Goal: Task Accomplishment & Management: Manage account settings

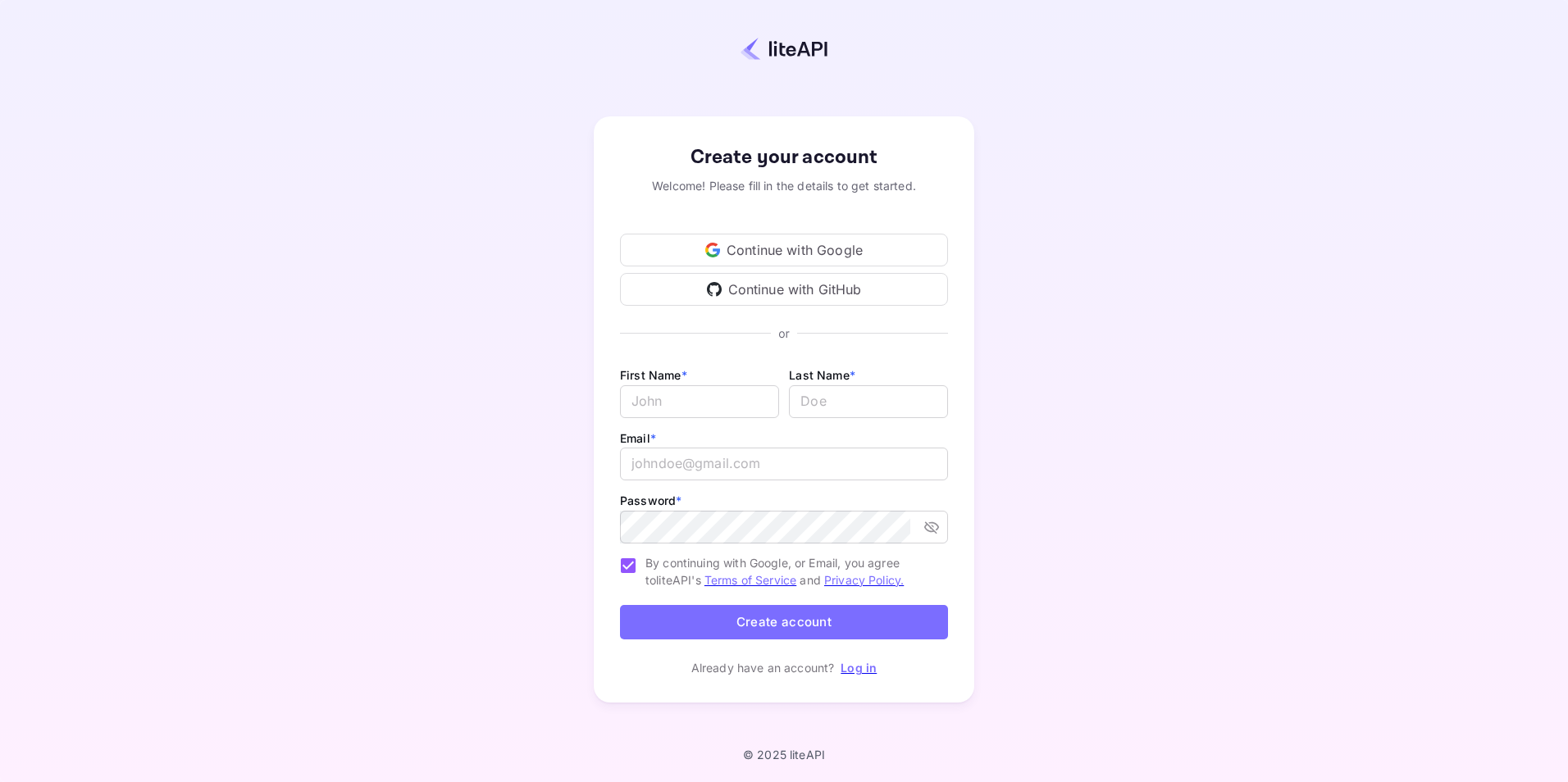
click at [775, 243] on div "Continue with Google" at bounding box center [783, 251] width 328 height 33
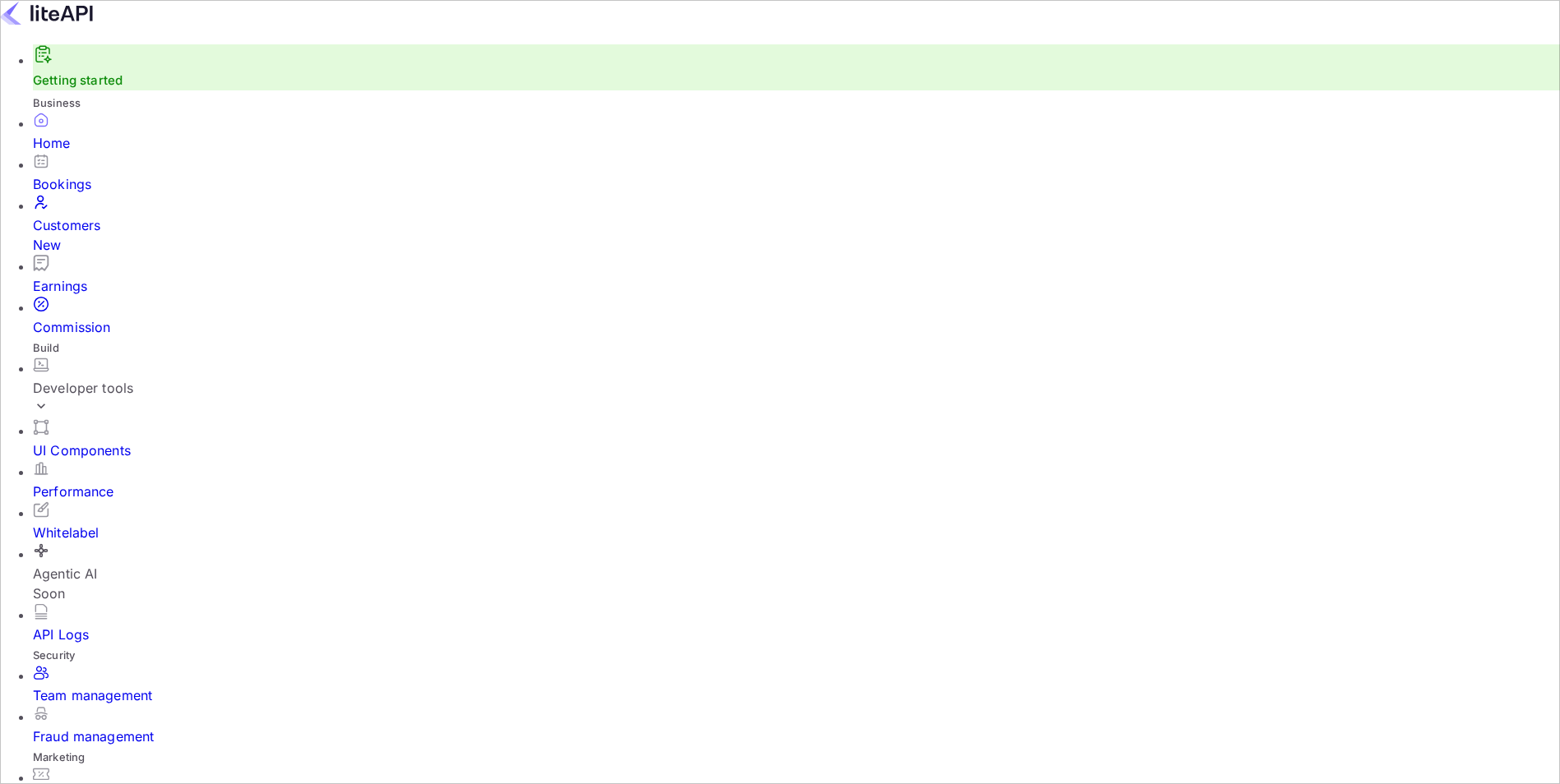
scroll to position [255, 413]
click at [116, 194] on div "Bookings" at bounding box center [797, 184] width 1527 height 20
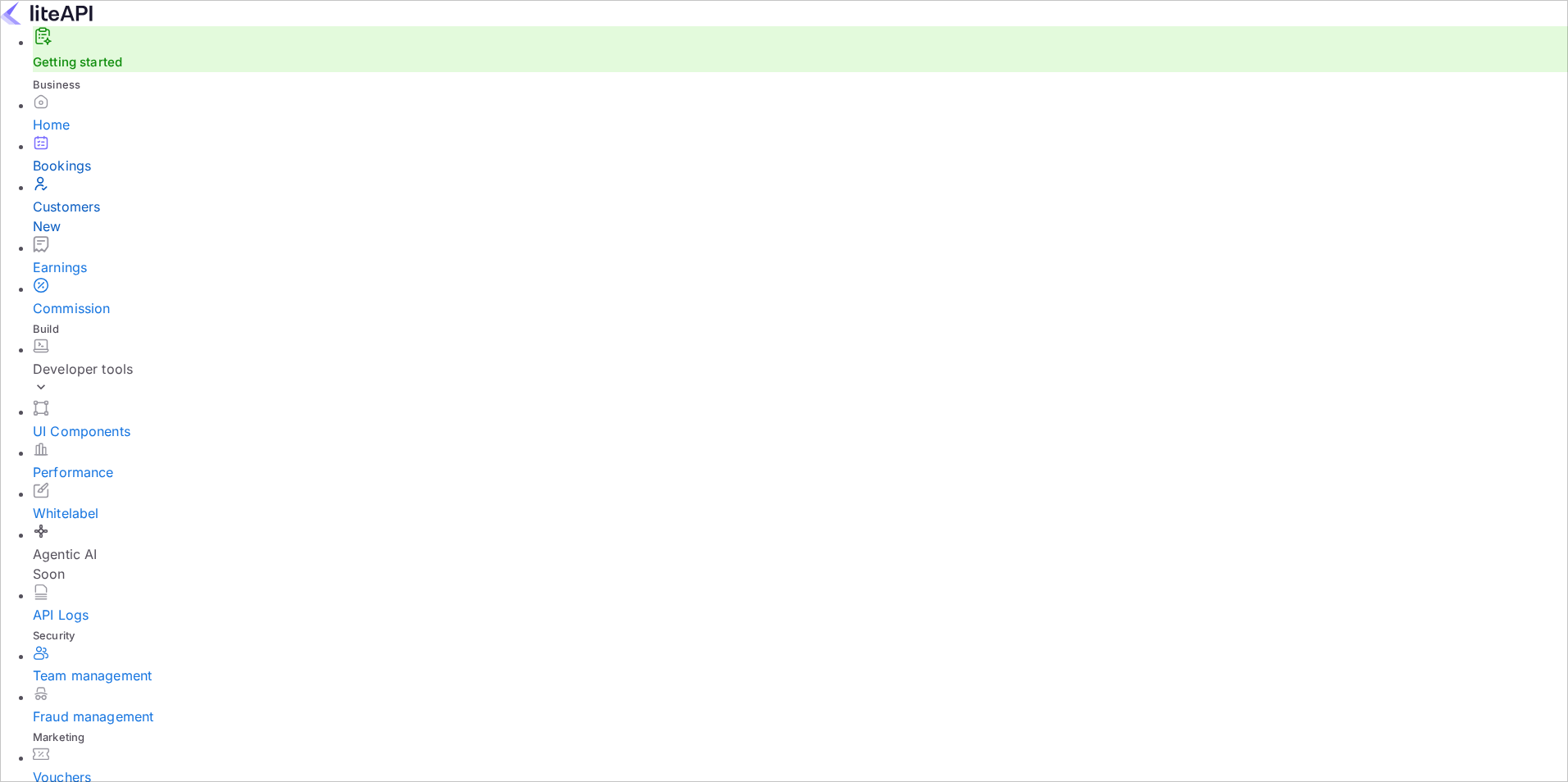
click at [116, 231] on div "Customers New" at bounding box center [801, 216] width 1535 height 39
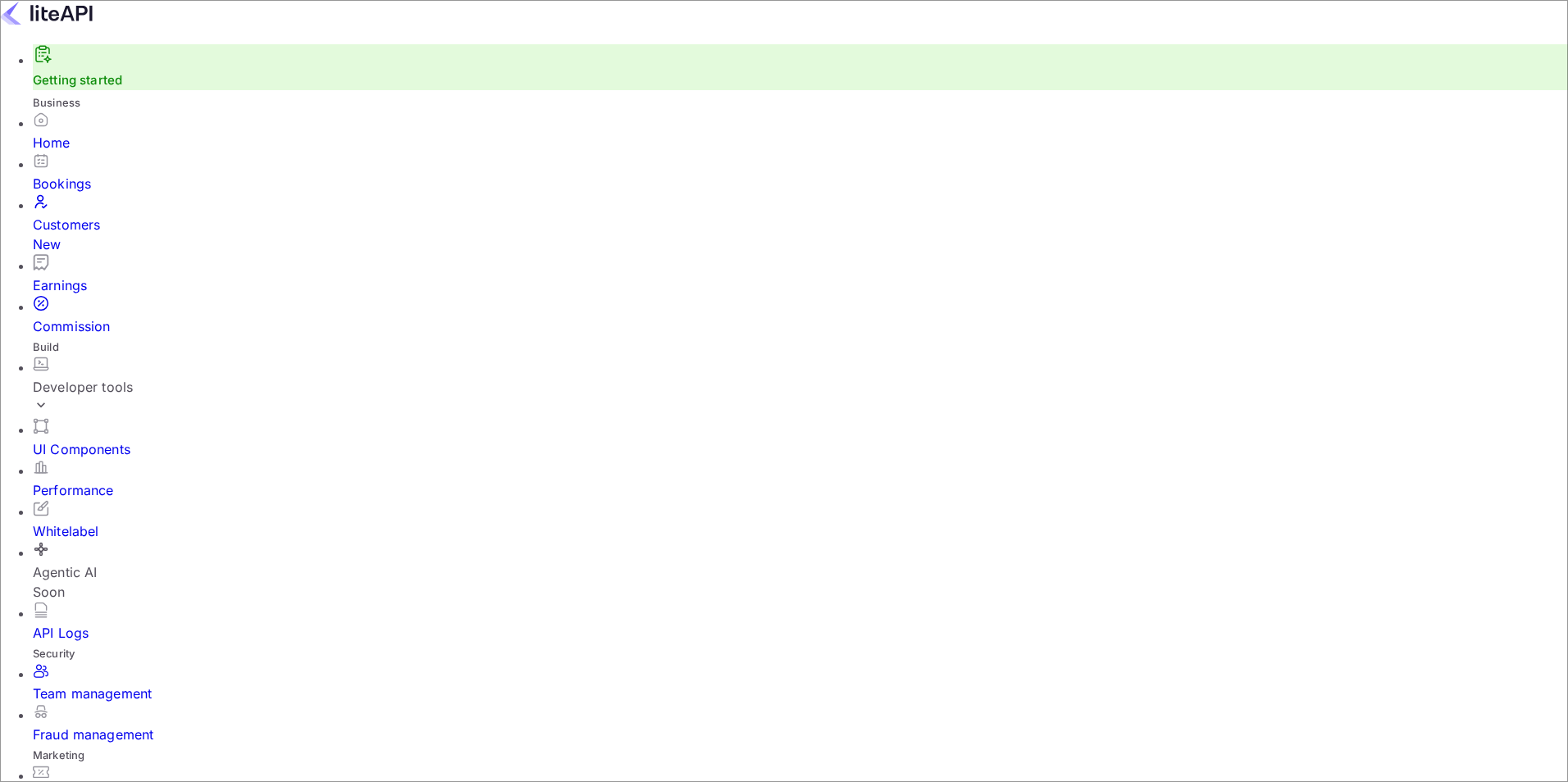
click at [86, 541] on li "Agentic AI Soon" at bounding box center [801, 571] width 1535 height 61
click at [80, 109] on span "Business" at bounding box center [57, 102] width 48 height 13
click at [92, 152] on div "Home" at bounding box center [801, 143] width 1535 height 20
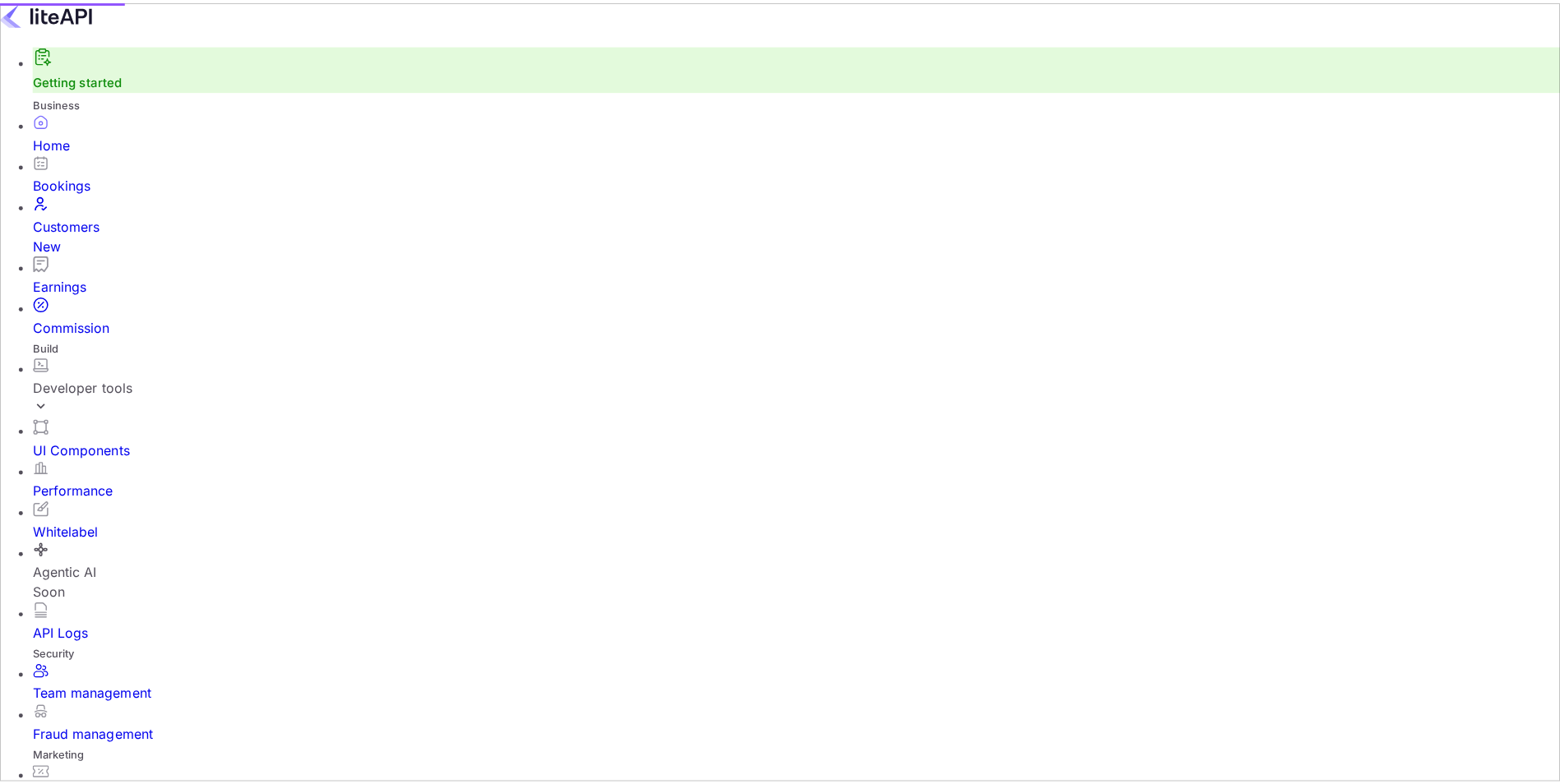
scroll to position [13, 13]
drag, startPoint x: 866, startPoint y: 463, endPoint x: 136, endPoint y: 352, distance: 738.4
drag, startPoint x: 815, startPoint y: 475, endPoint x: 813, endPoint y: 466, distance: 9.2
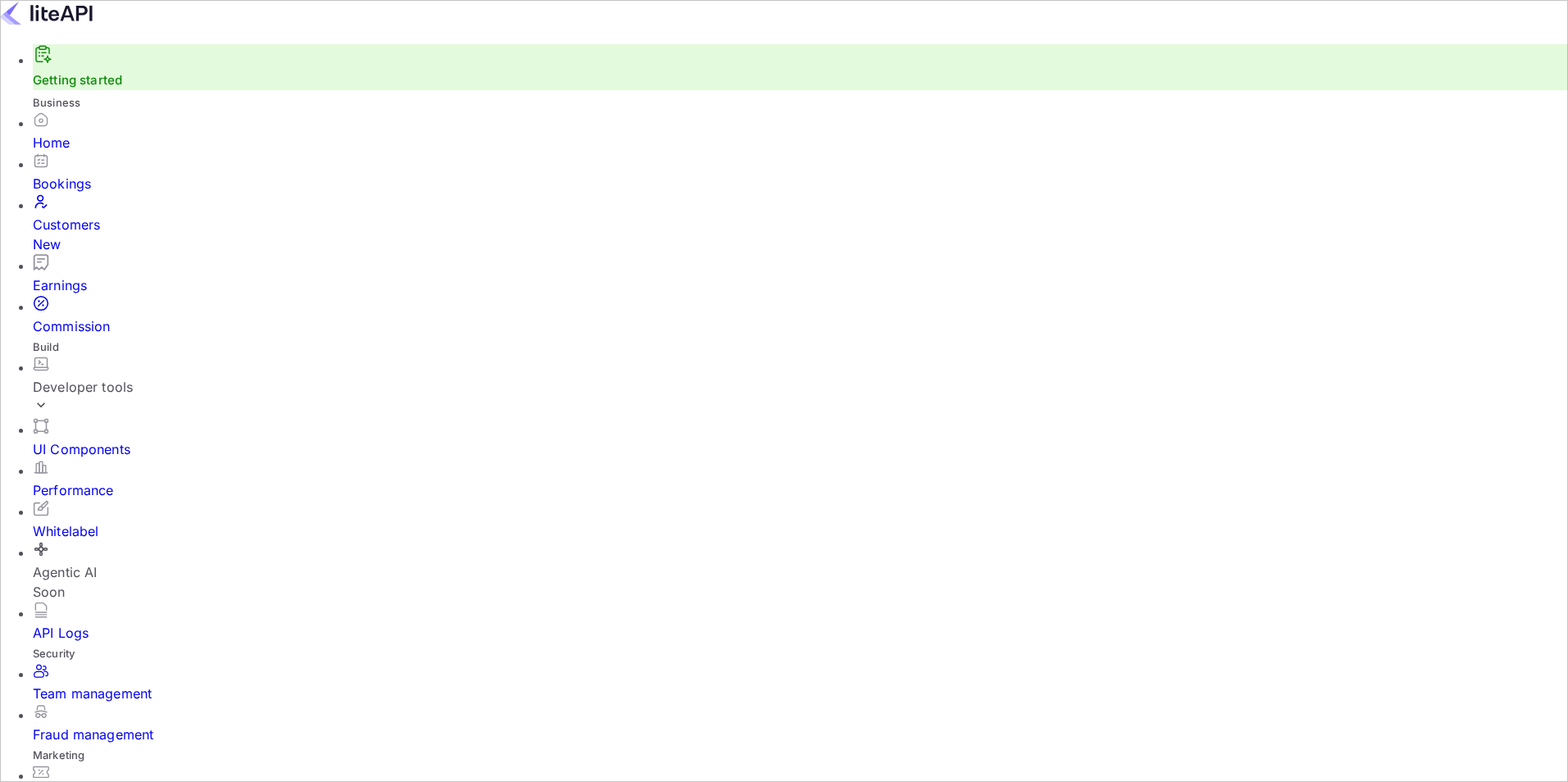
click at [141, 276] on div "Earnings" at bounding box center [801, 285] width 1535 height 20
click at [66, 152] on div "Home" at bounding box center [801, 143] width 1535 height 20
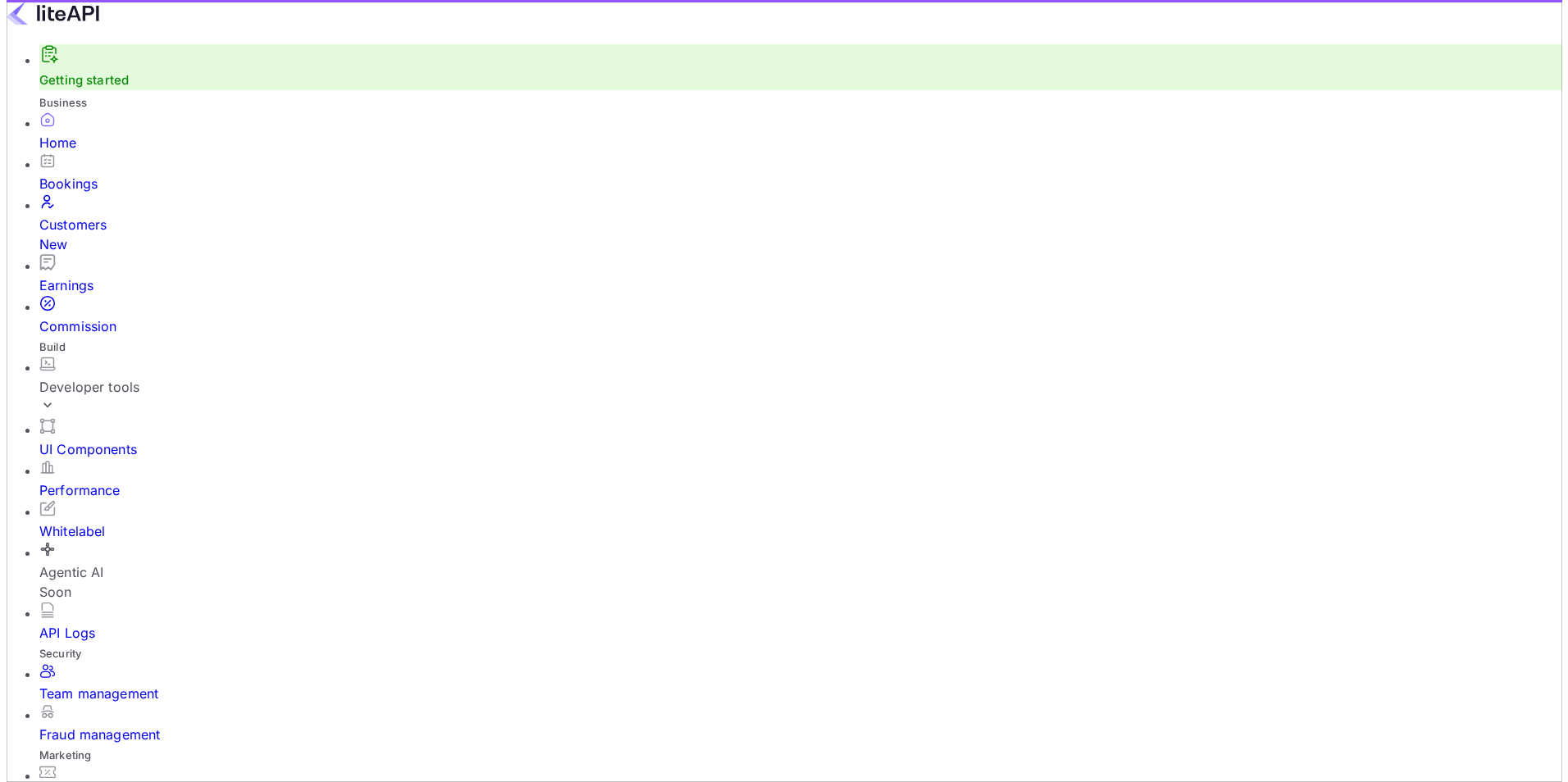
scroll to position [254, 412]
click at [92, 88] on link "Getting started" at bounding box center [77, 80] width 90 height 16
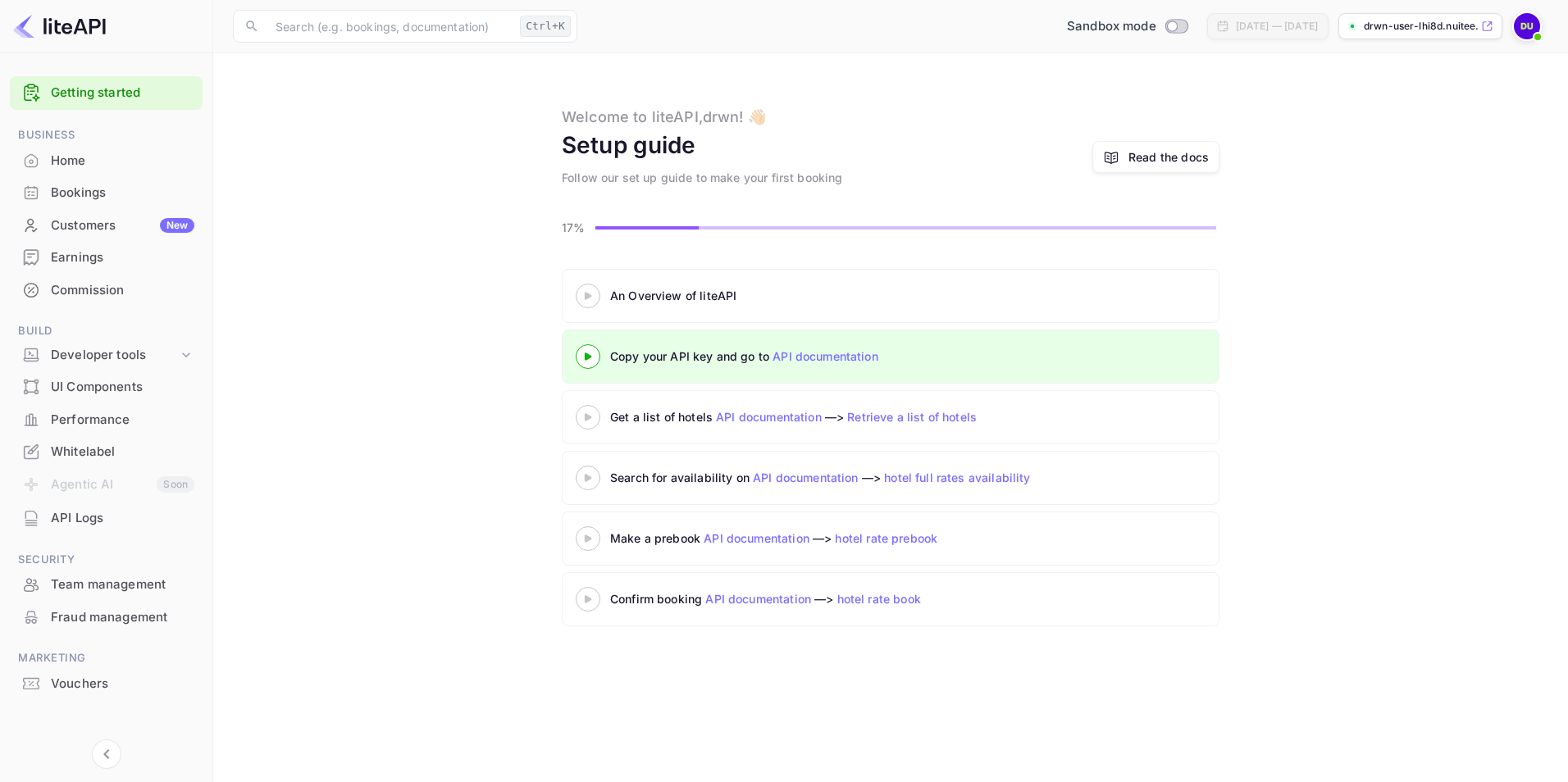
click at [848, 362] on link "API documentation" at bounding box center [826, 356] width 106 height 14
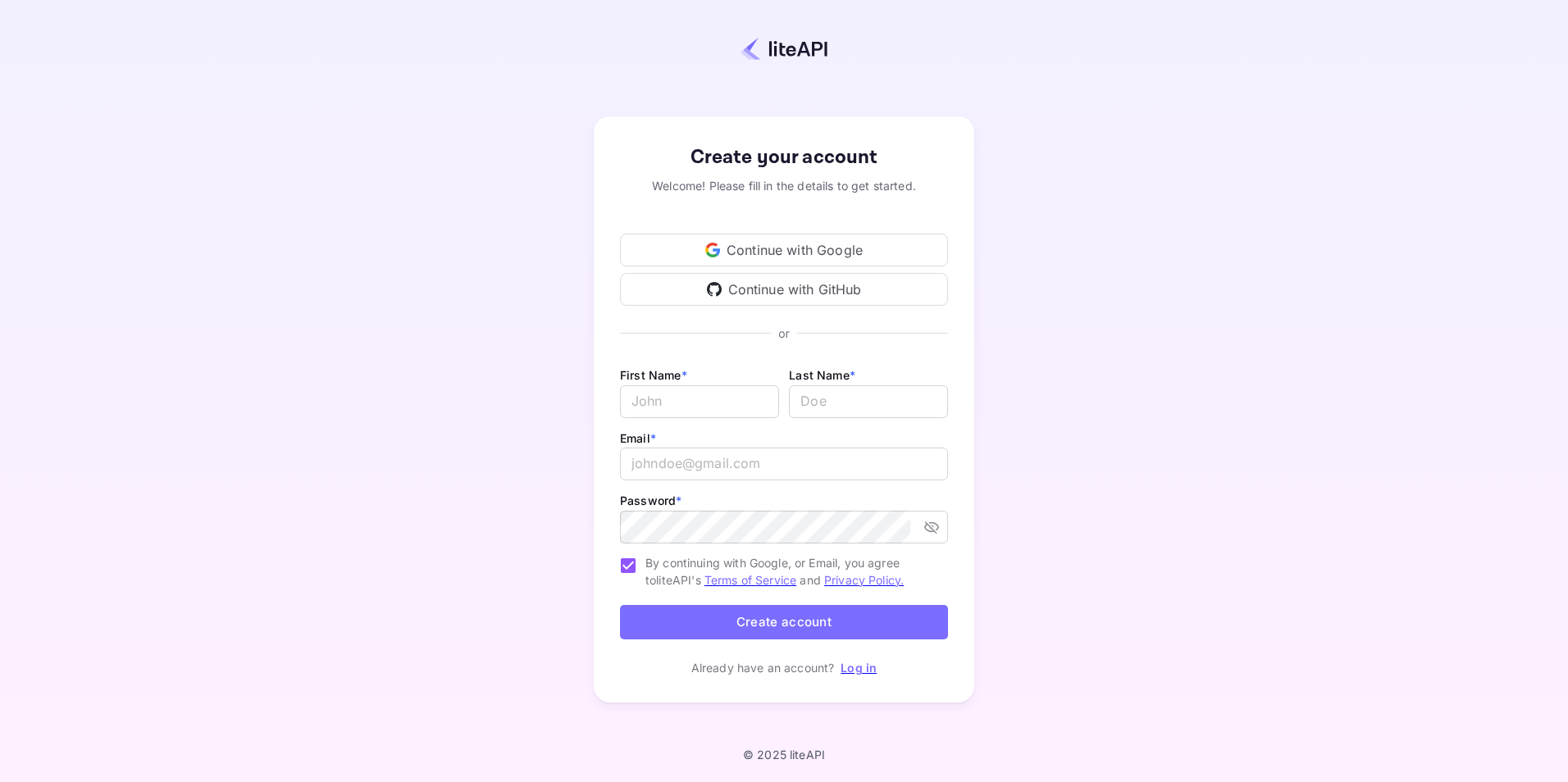
click at [780, 248] on div "Continue with Google" at bounding box center [783, 251] width 328 height 33
drag, startPoint x: 230, startPoint y: 37, endPoint x: 191, endPoint y: 50, distance: 41.1
drag, startPoint x: 171, startPoint y: 8, endPoint x: 155, endPoint y: 14, distance: 17.1
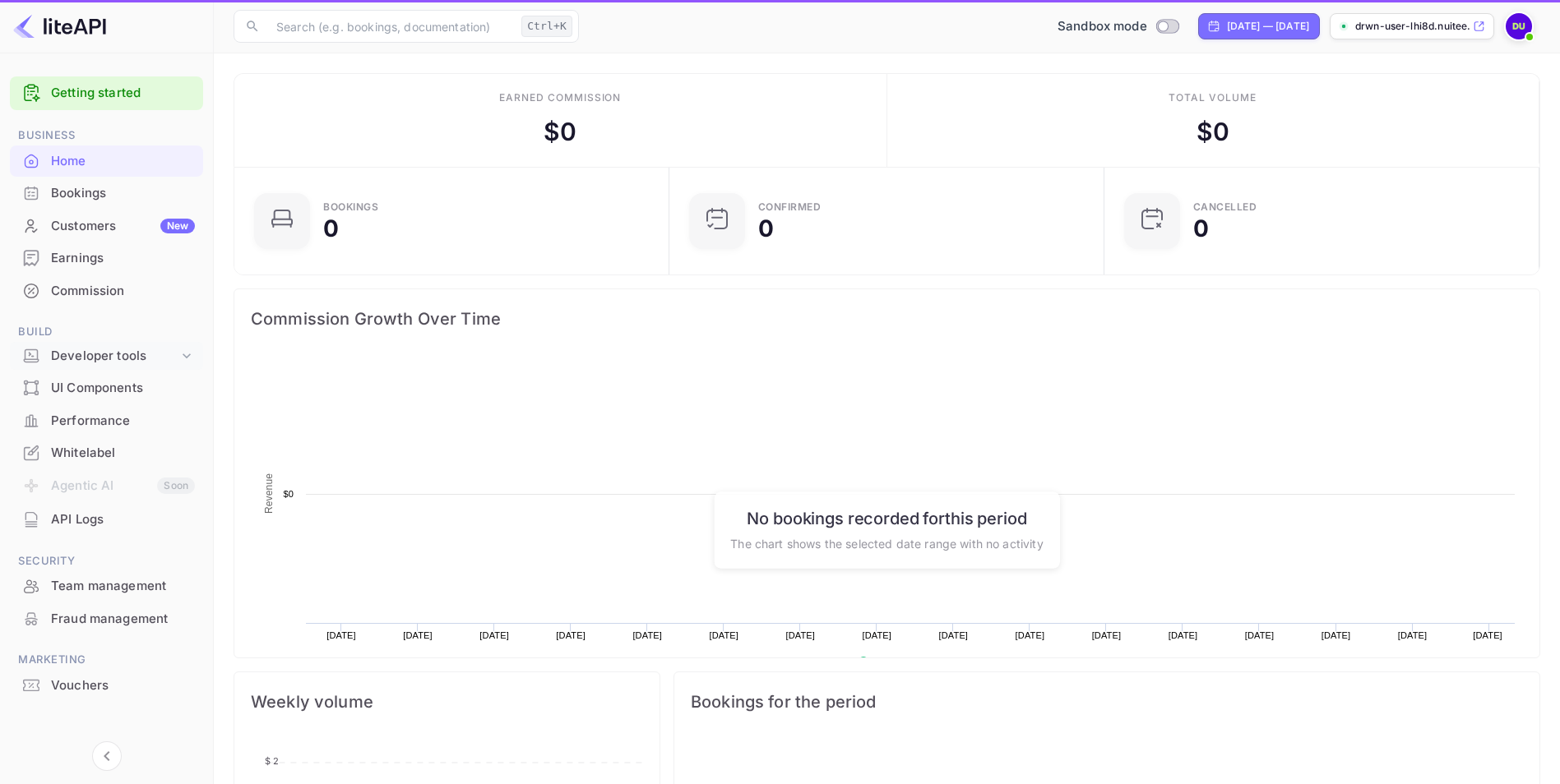
scroll to position [255, 413]
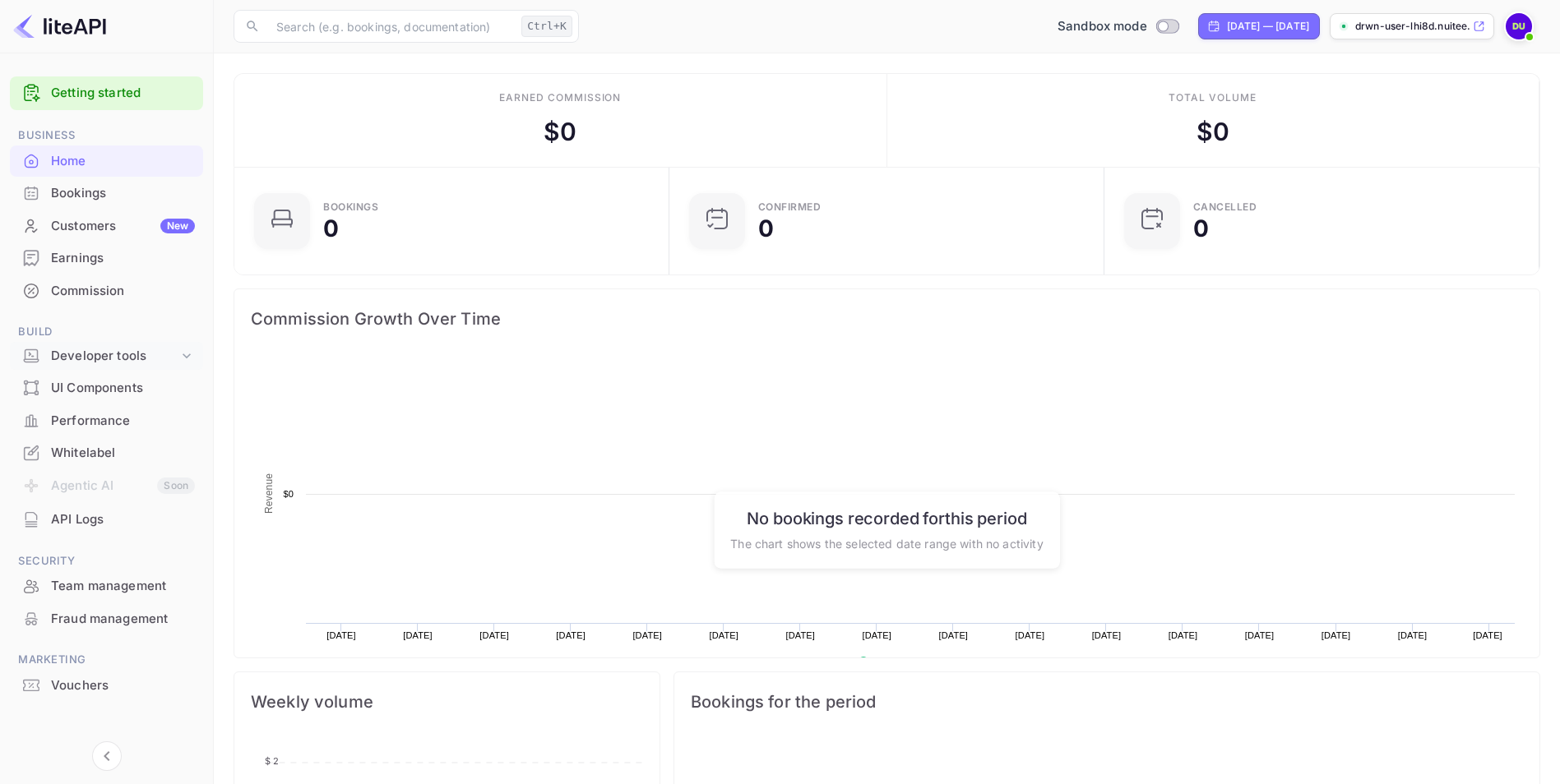
click at [111, 347] on div "Developer tools" at bounding box center [114, 357] width 127 height 19
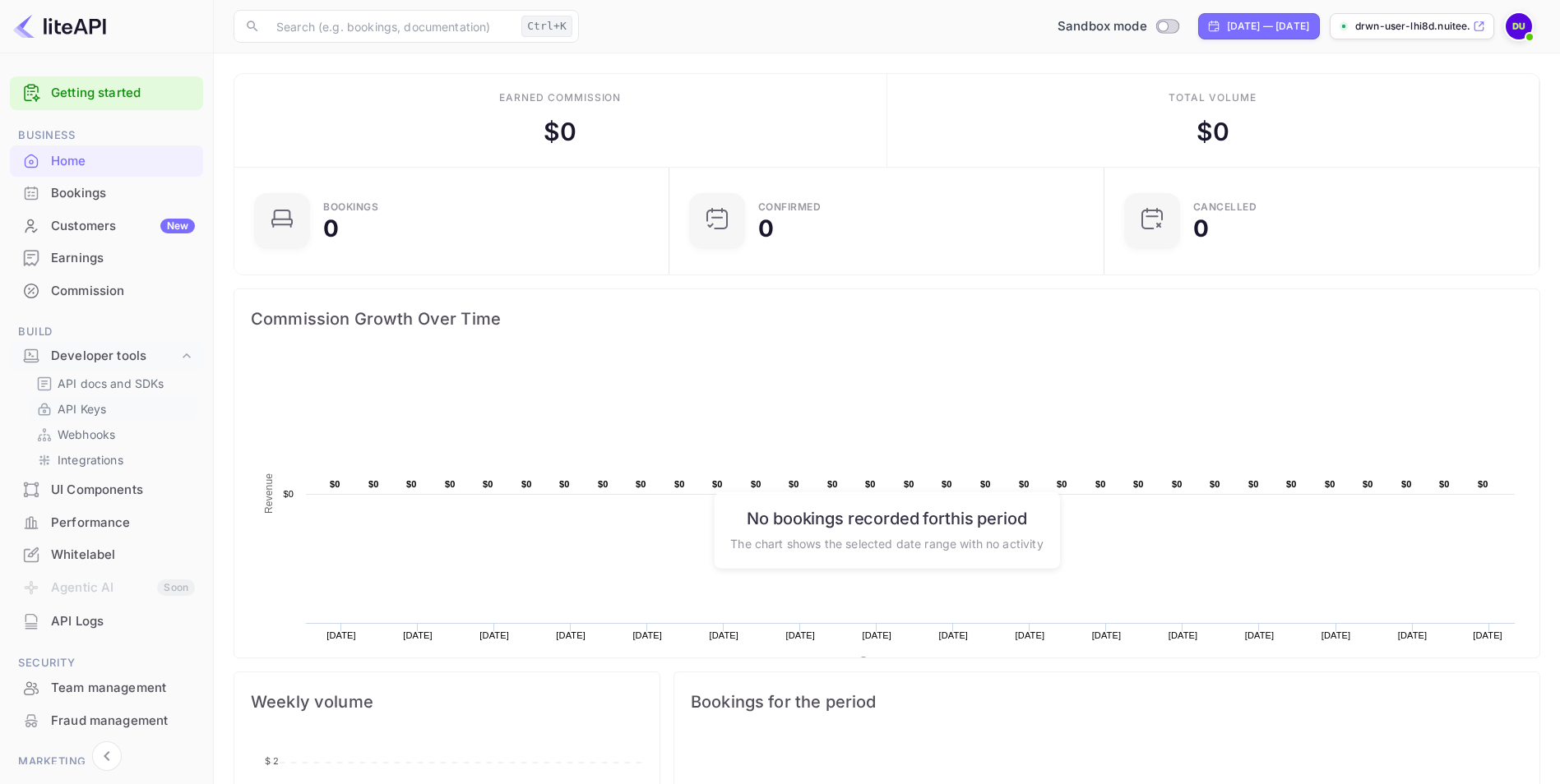
click at [113, 406] on link "API Keys" at bounding box center [113, 409] width 154 height 17
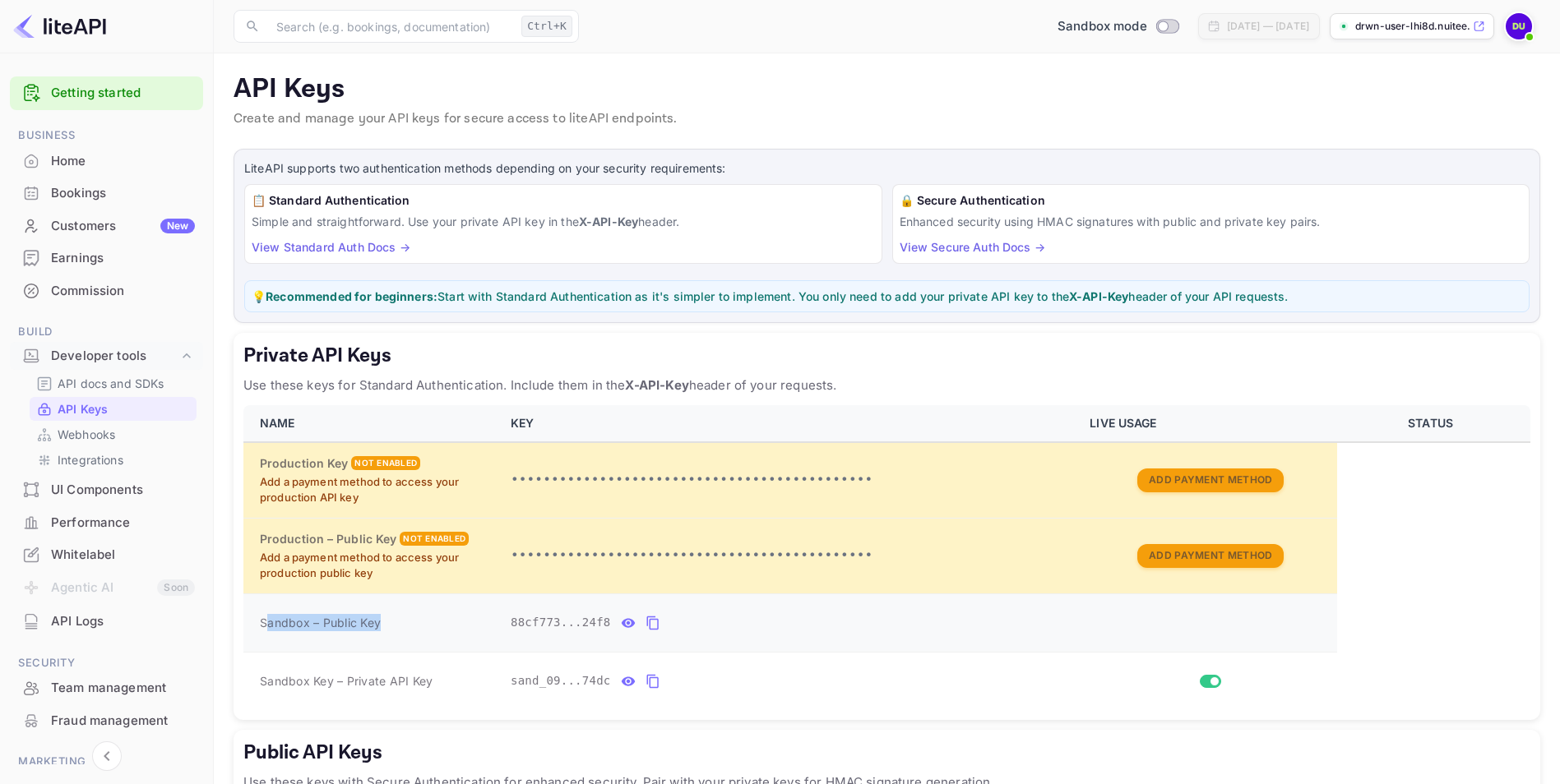
drag, startPoint x: 270, startPoint y: 617, endPoint x: 402, endPoint y: 637, distance: 133.5
click at [402, 637] on td "Sandbox – Public Key" at bounding box center [372, 622] width 257 height 58
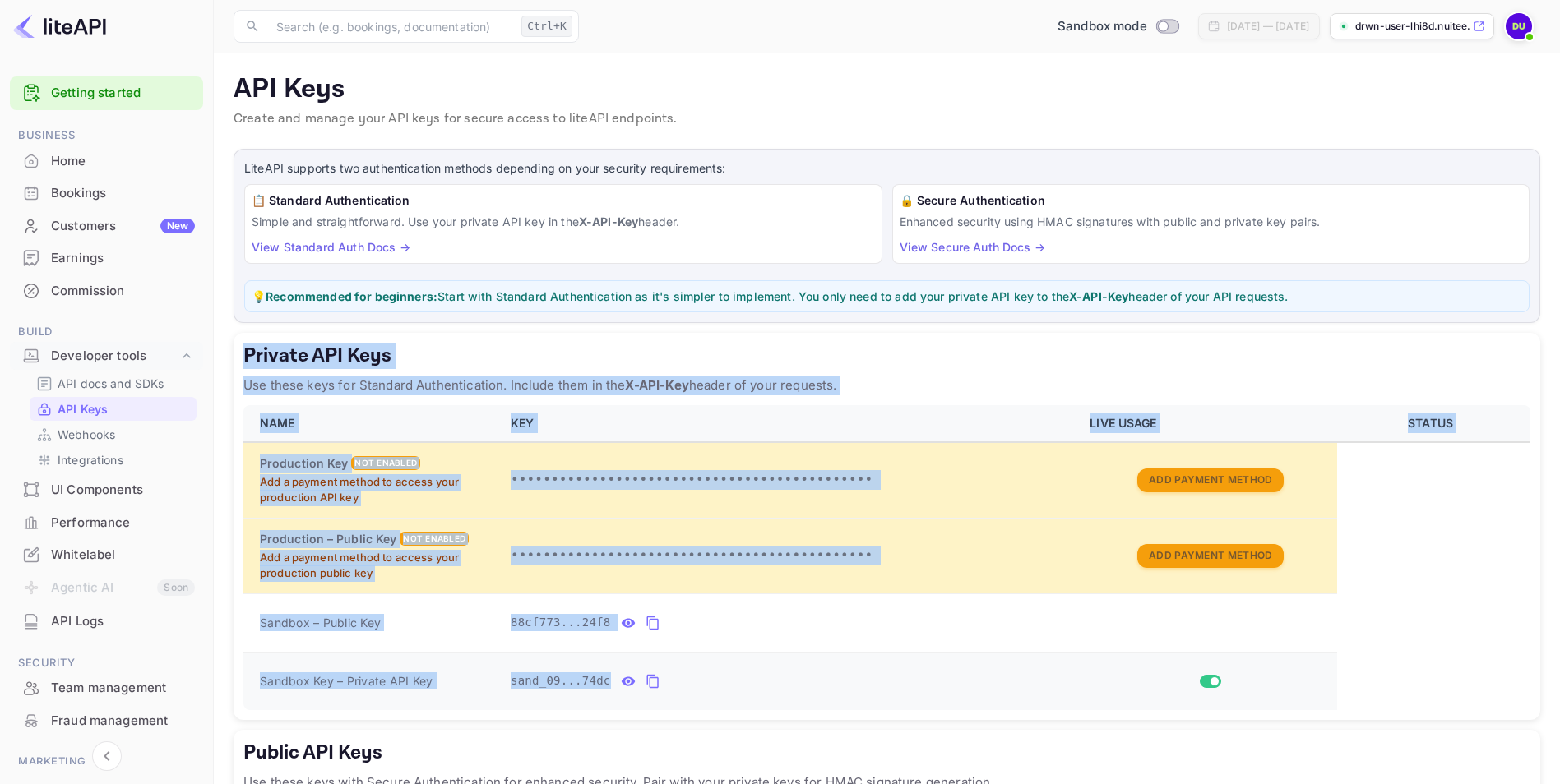
drag, startPoint x: 235, startPoint y: 349, endPoint x: 855, endPoint y: 662, distance: 694.5
click at [855, 662] on main "API Keys Create and manage your API keys for secure access to liteAPI endpoints…" at bounding box center [886, 520] width 1346 height 934
drag, startPoint x: 855, startPoint y: 662, endPoint x: 313, endPoint y: 651, distance: 542.1
click at [334, 659] on td "Sandbox Key – Private API Key" at bounding box center [372, 680] width 257 height 58
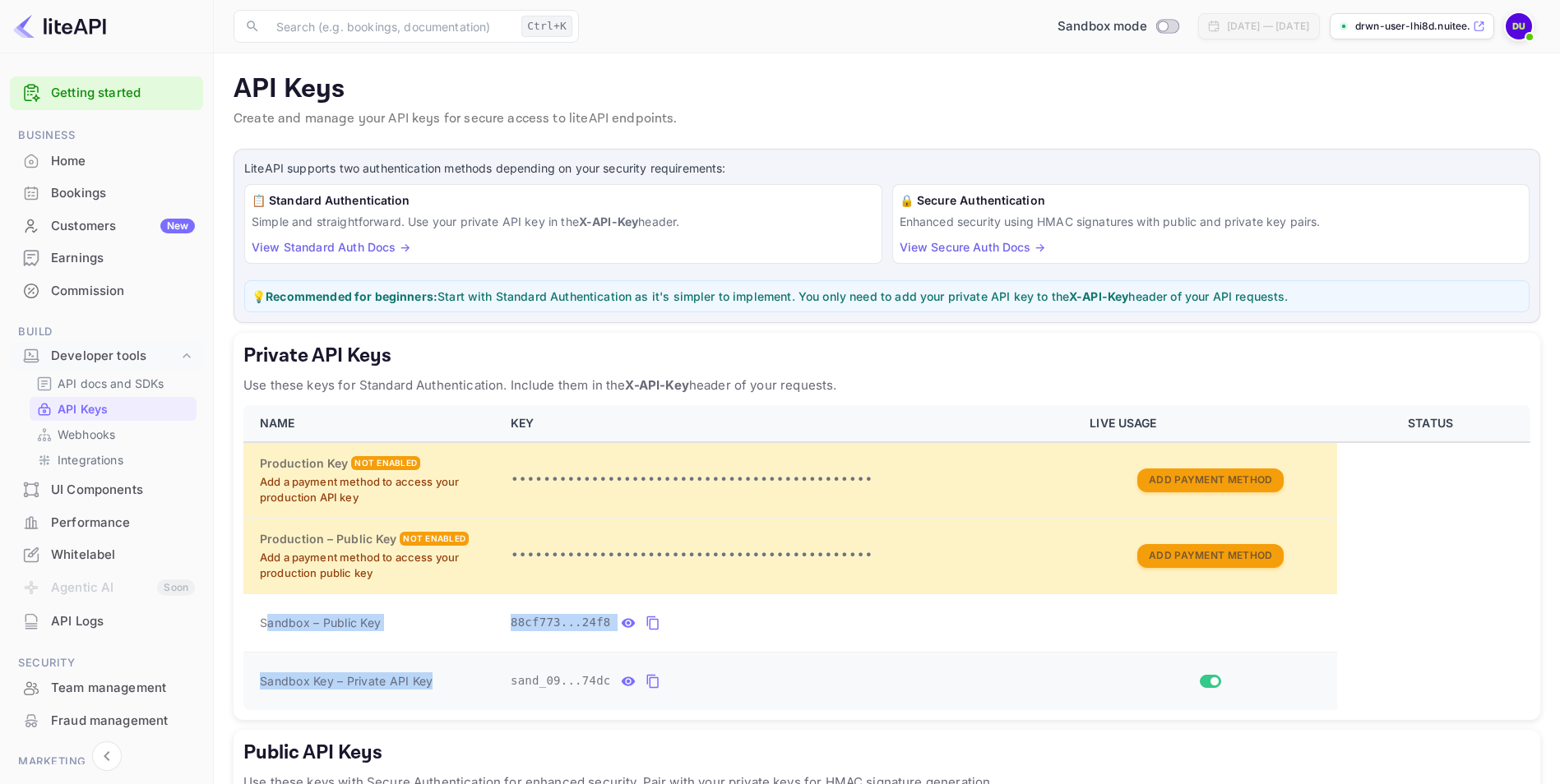
drag, startPoint x: 263, startPoint y: 615, endPoint x: 478, endPoint y: 699, distance: 230.8
click at [479, 699] on tbody "Production Key Not enabled Add a payment method to access your production API k…" at bounding box center [886, 576] width 1287 height 268
drag, startPoint x: 478, startPoint y: 699, endPoint x: 324, endPoint y: 663, distance: 158.2
click at [324, 663] on td "Sandbox Key – Private API Key" at bounding box center [372, 680] width 257 height 58
copy tbody "Sandbox – Public Key 88cf773...24f8 Sandbox Key – Private API Key"
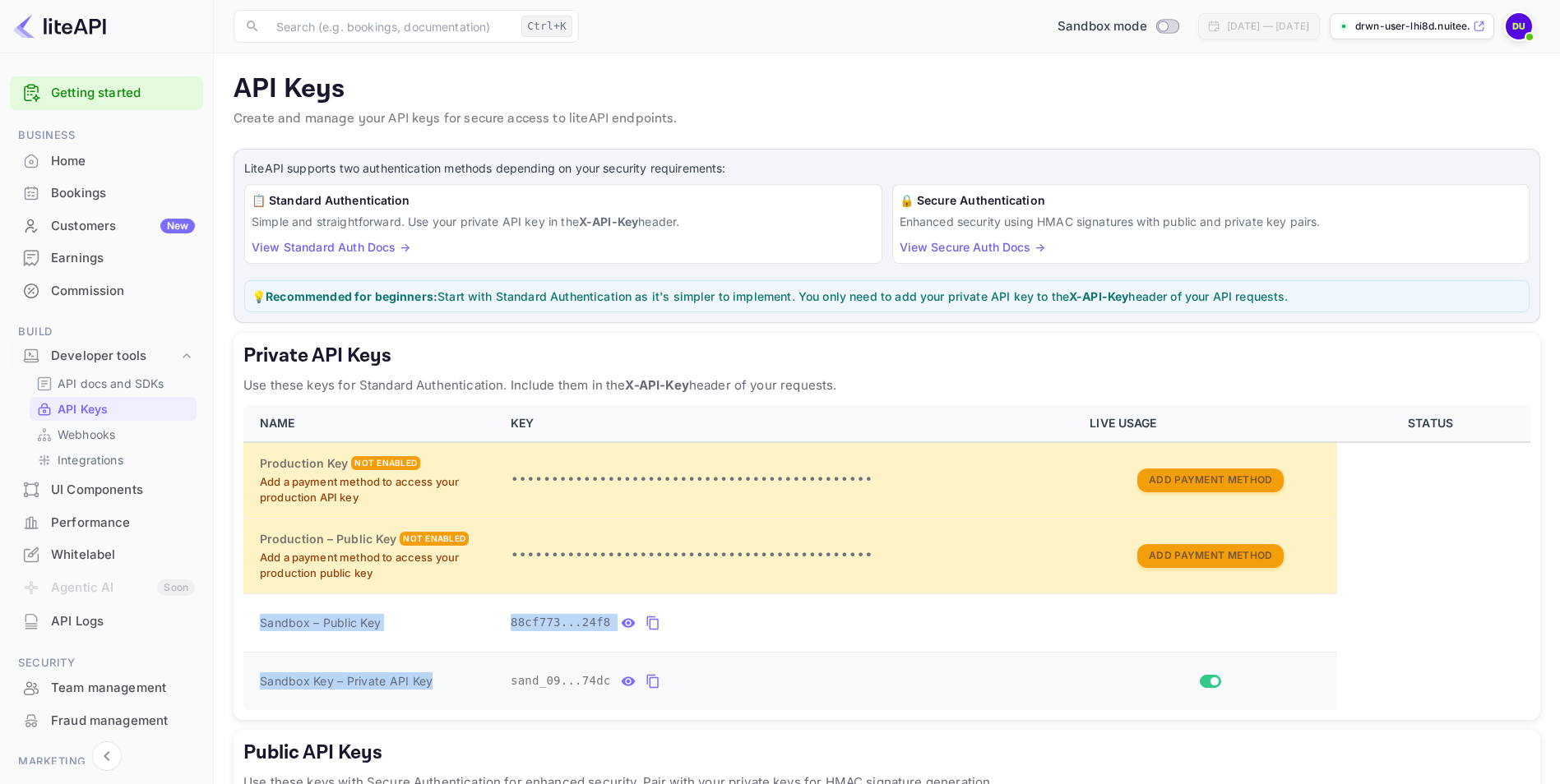
drag, startPoint x: 250, startPoint y: 613, endPoint x: 442, endPoint y: 689, distance: 206.5
click at [442, 689] on tbody "Production Key Not enabled Add a payment method to access your production API k…" at bounding box center [886, 576] width 1287 height 268
click at [647, 680] on icon "private api keys table" at bounding box center [653, 681] width 15 height 20
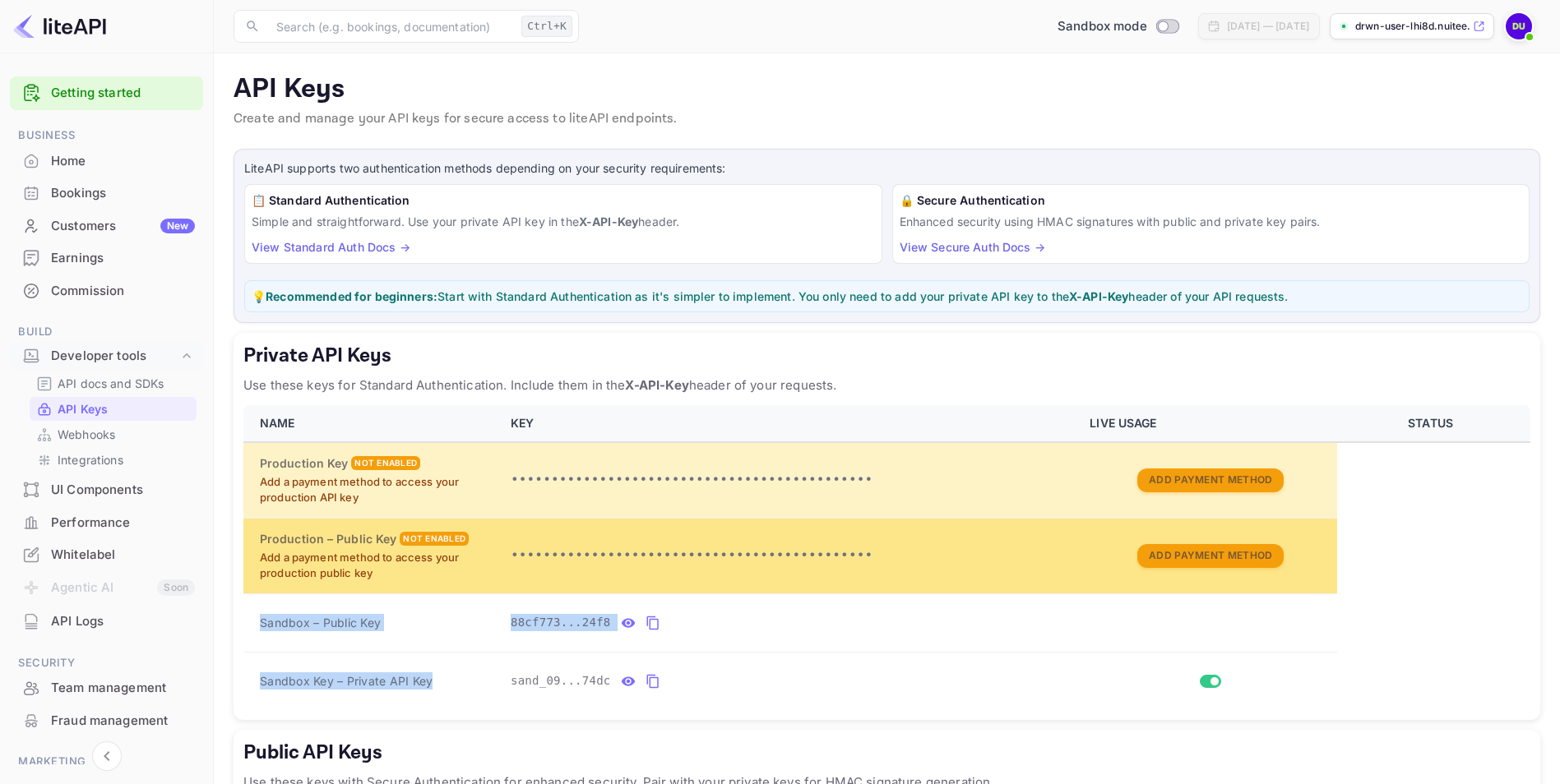
scroll to position [203, 0]
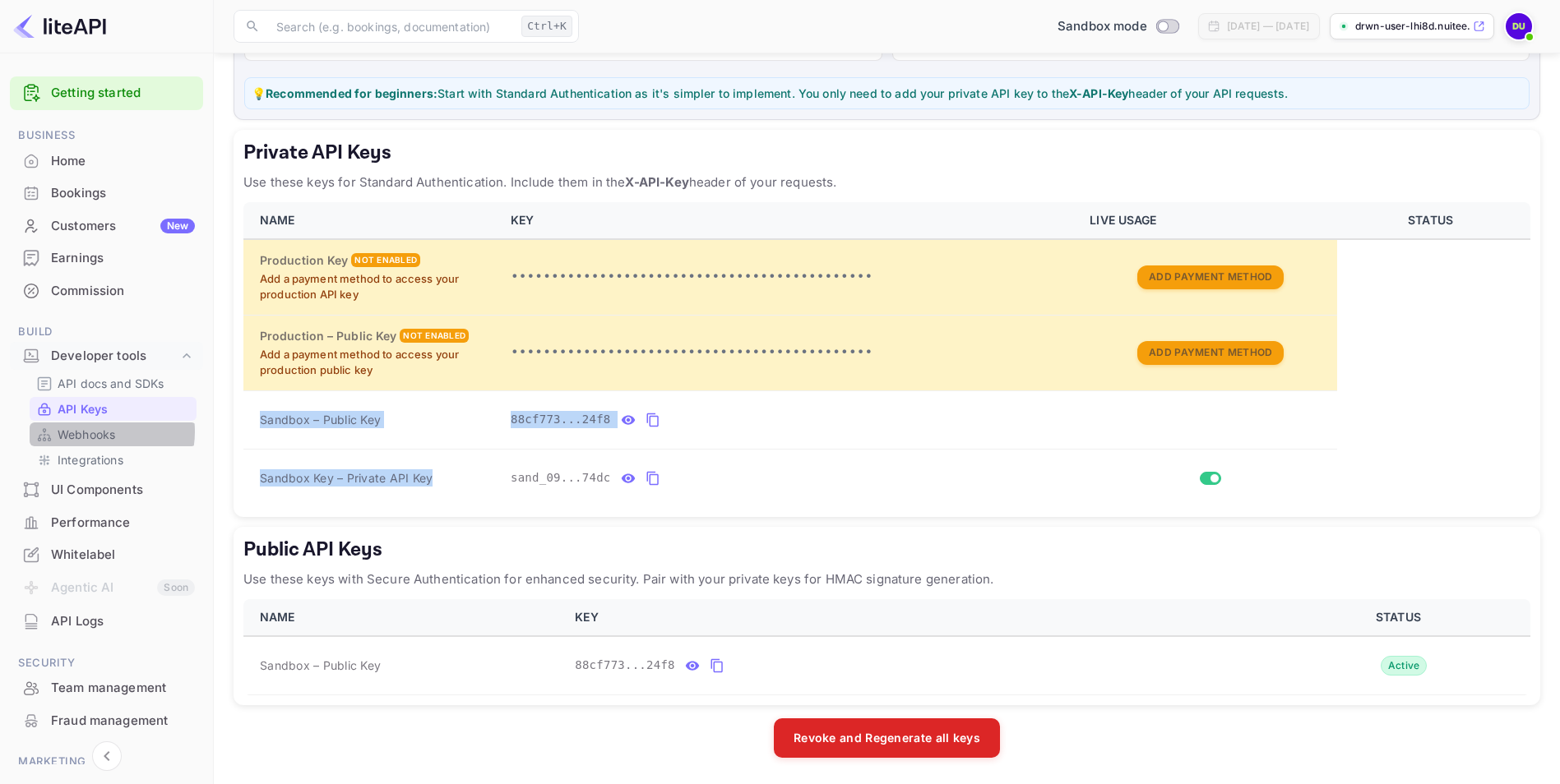
click at [92, 432] on p "Webhooks" at bounding box center [86, 434] width 58 height 17
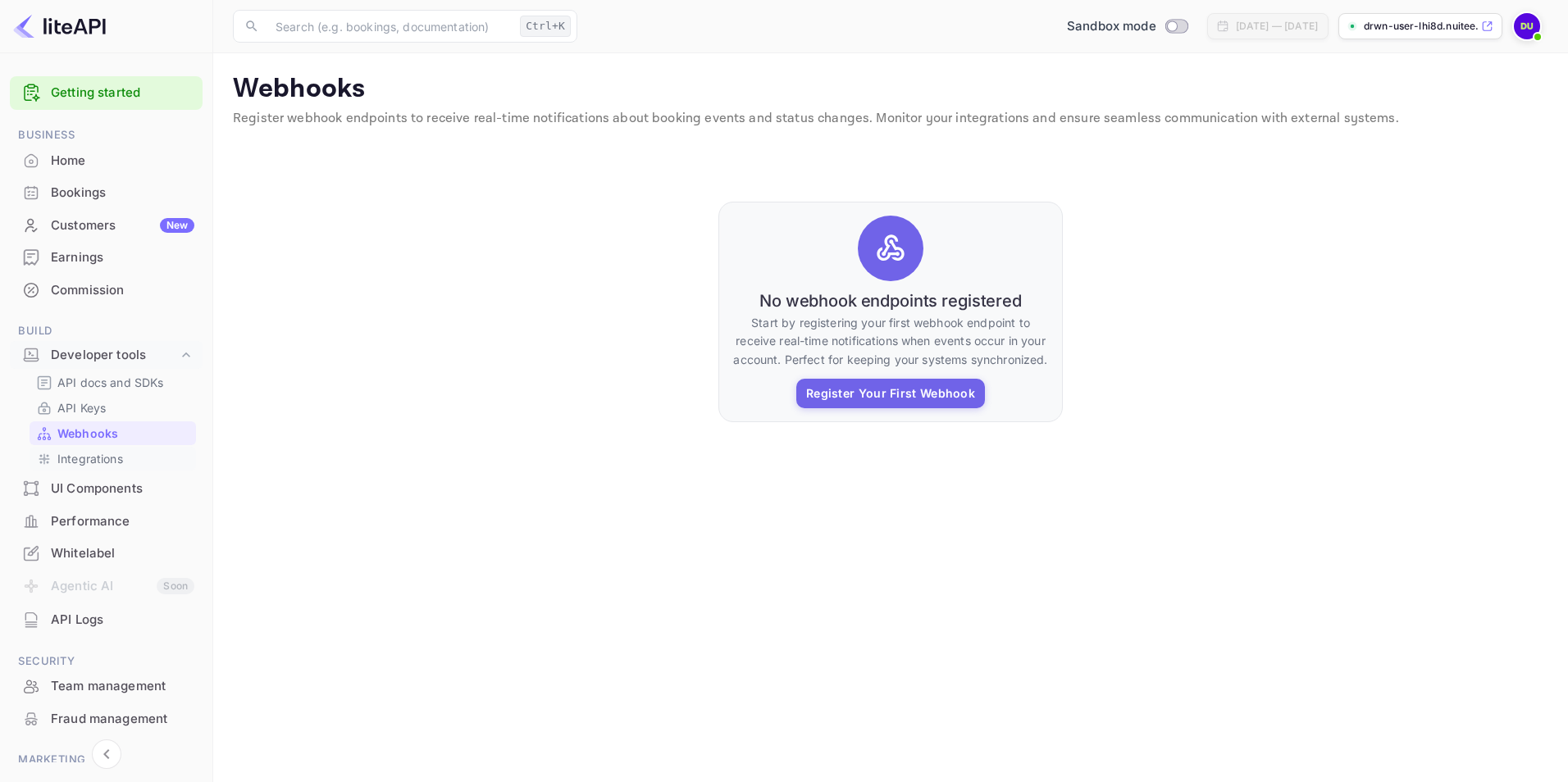
click at [93, 462] on p "Integrations" at bounding box center [90, 458] width 65 height 17
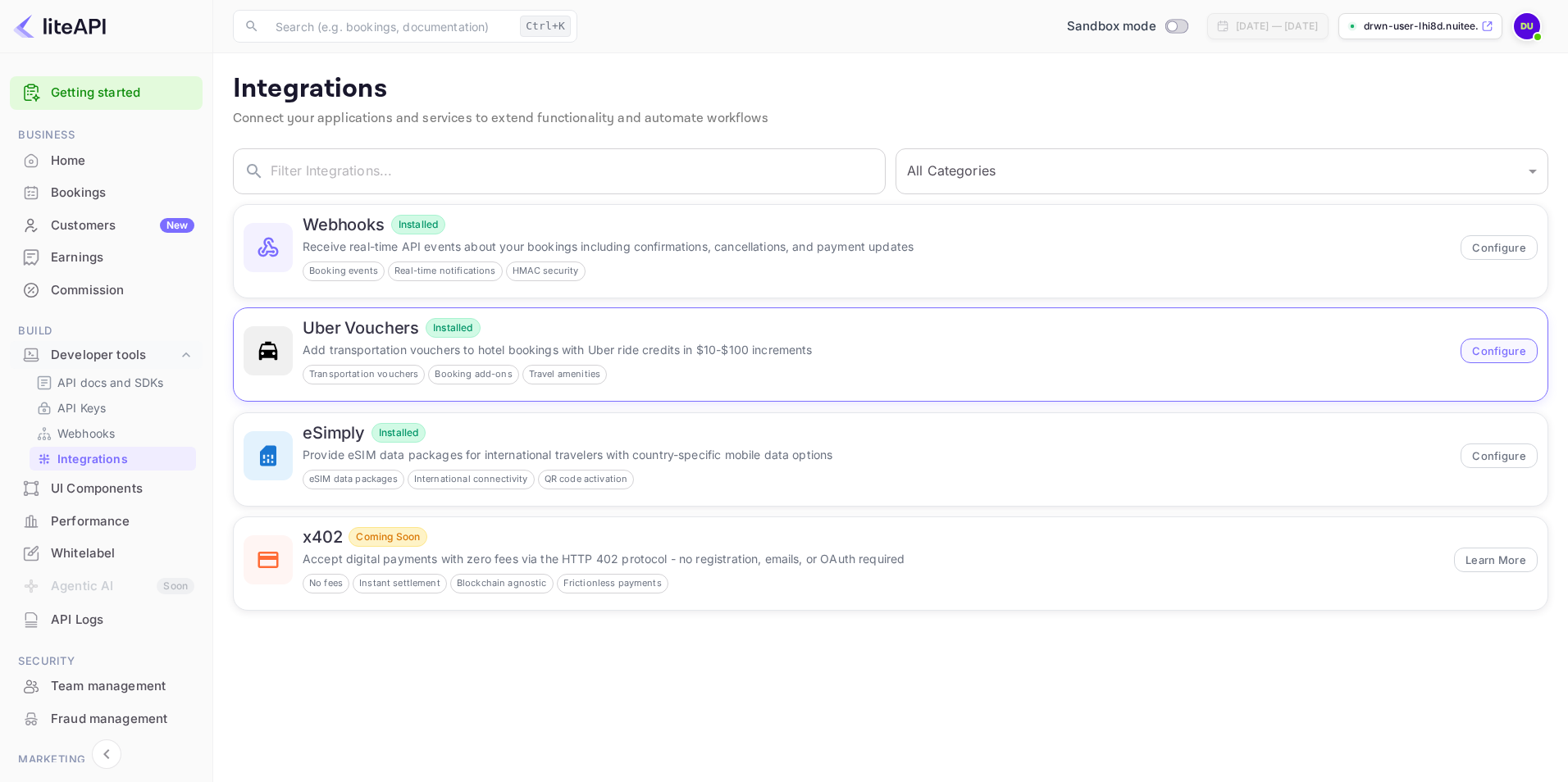
click at [1483, 352] on button "Configure" at bounding box center [1498, 351] width 77 height 24
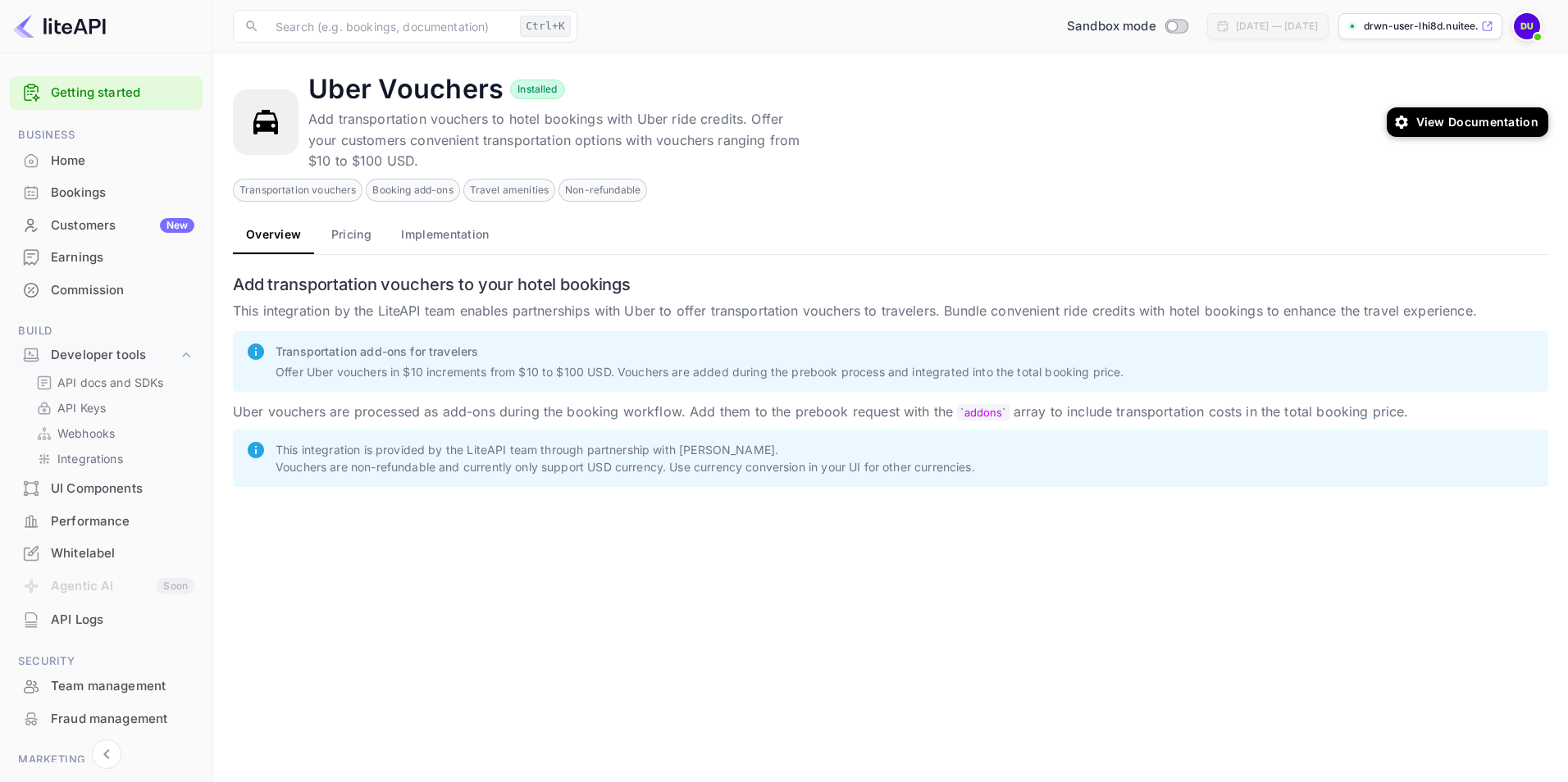
click at [352, 231] on button "Pricing" at bounding box center [351, 234] width 74 height 39
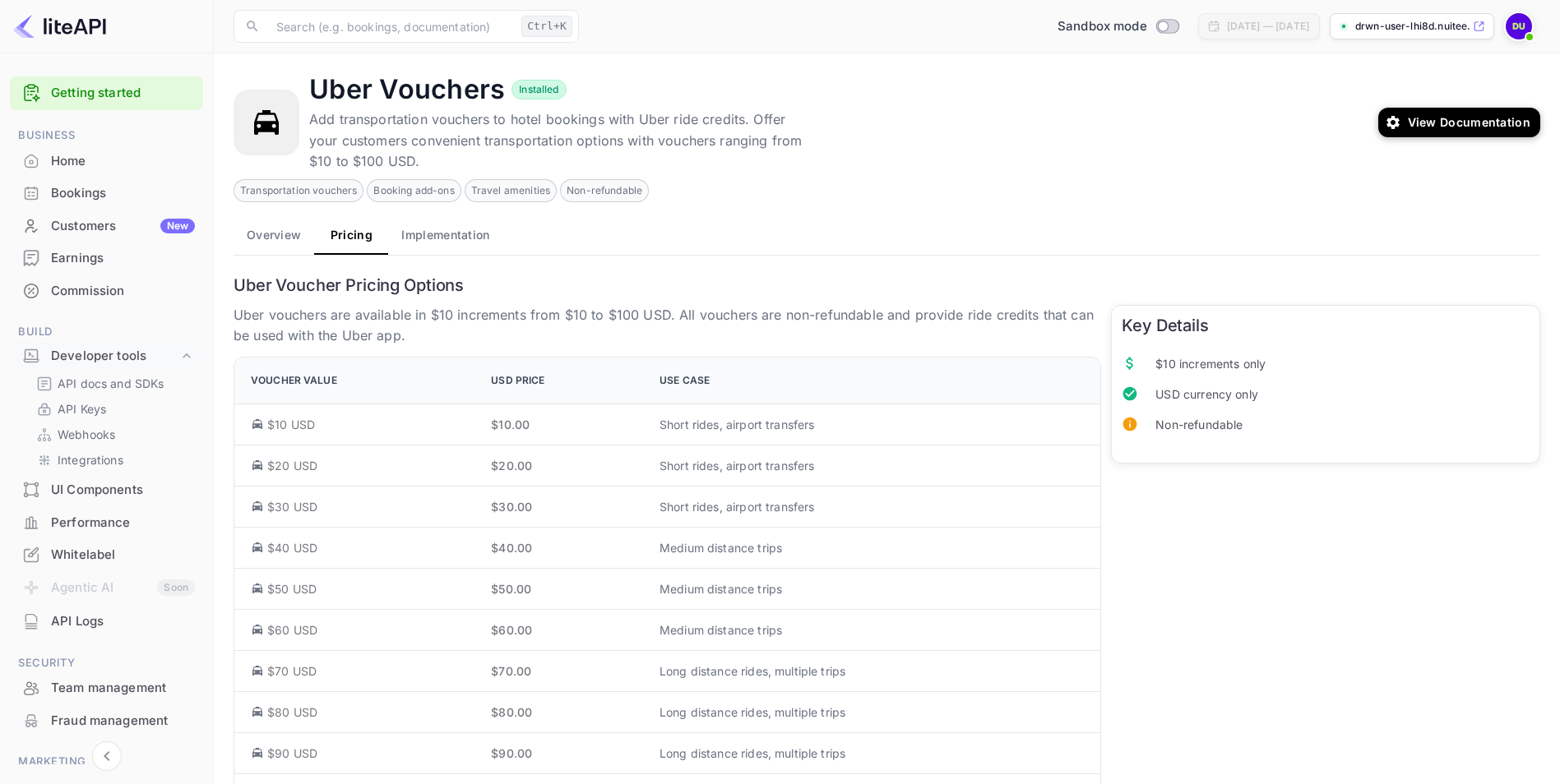
scroll to position [62, 0]
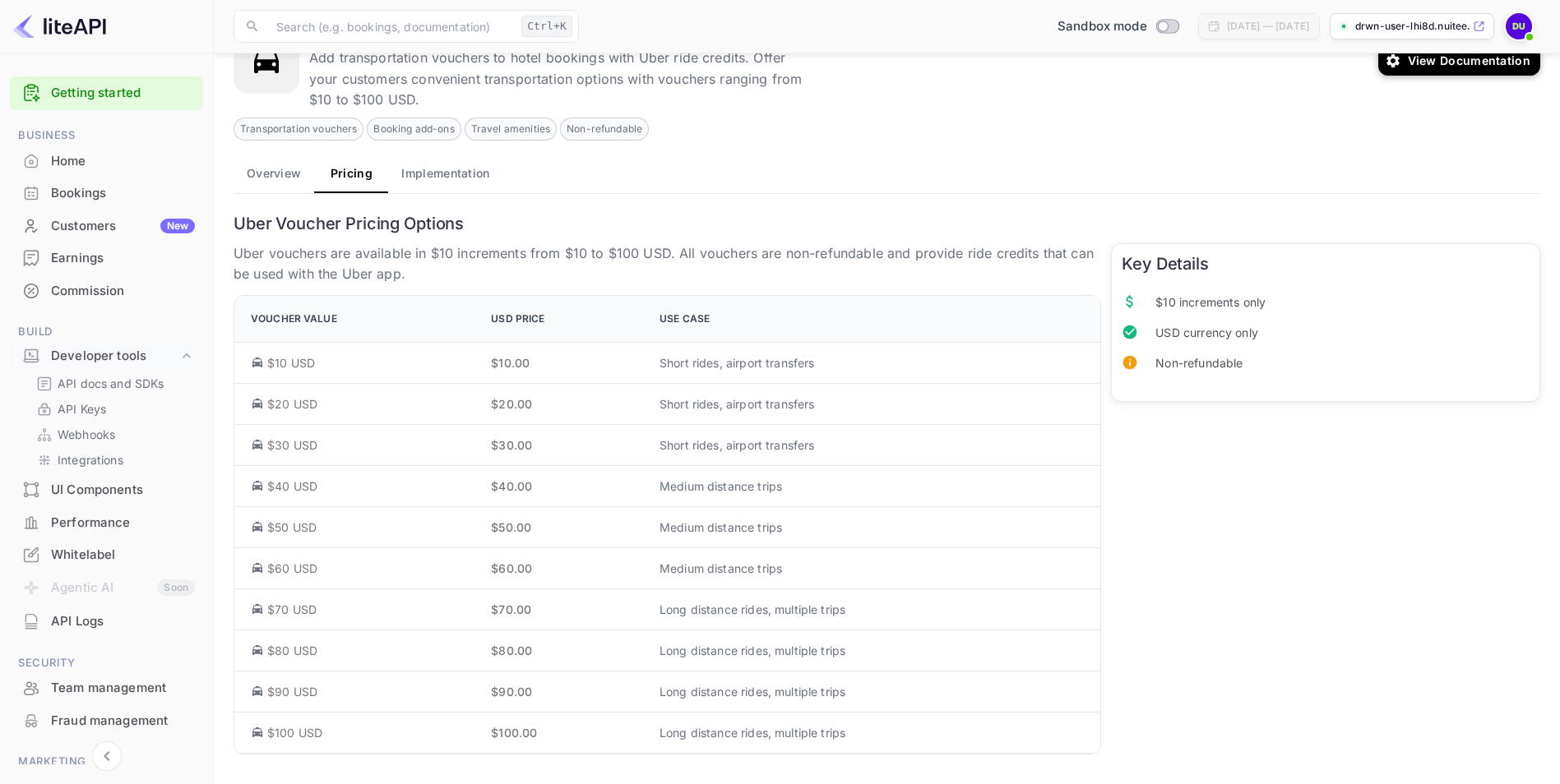
click at [79, 224] on div "Customers New" at bounding box center [122, 227] width 144 height 19
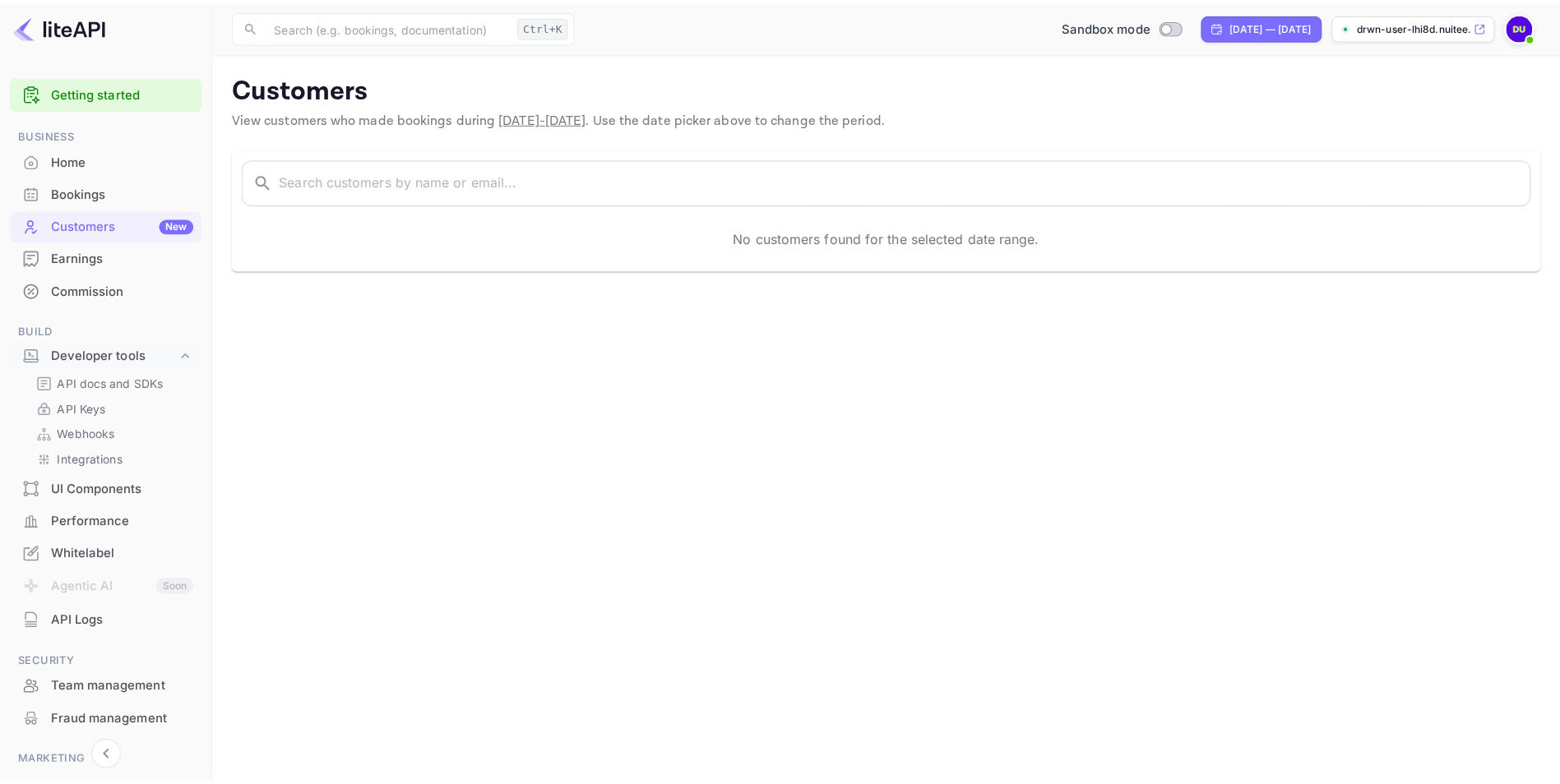
scroll to position [110, 0]
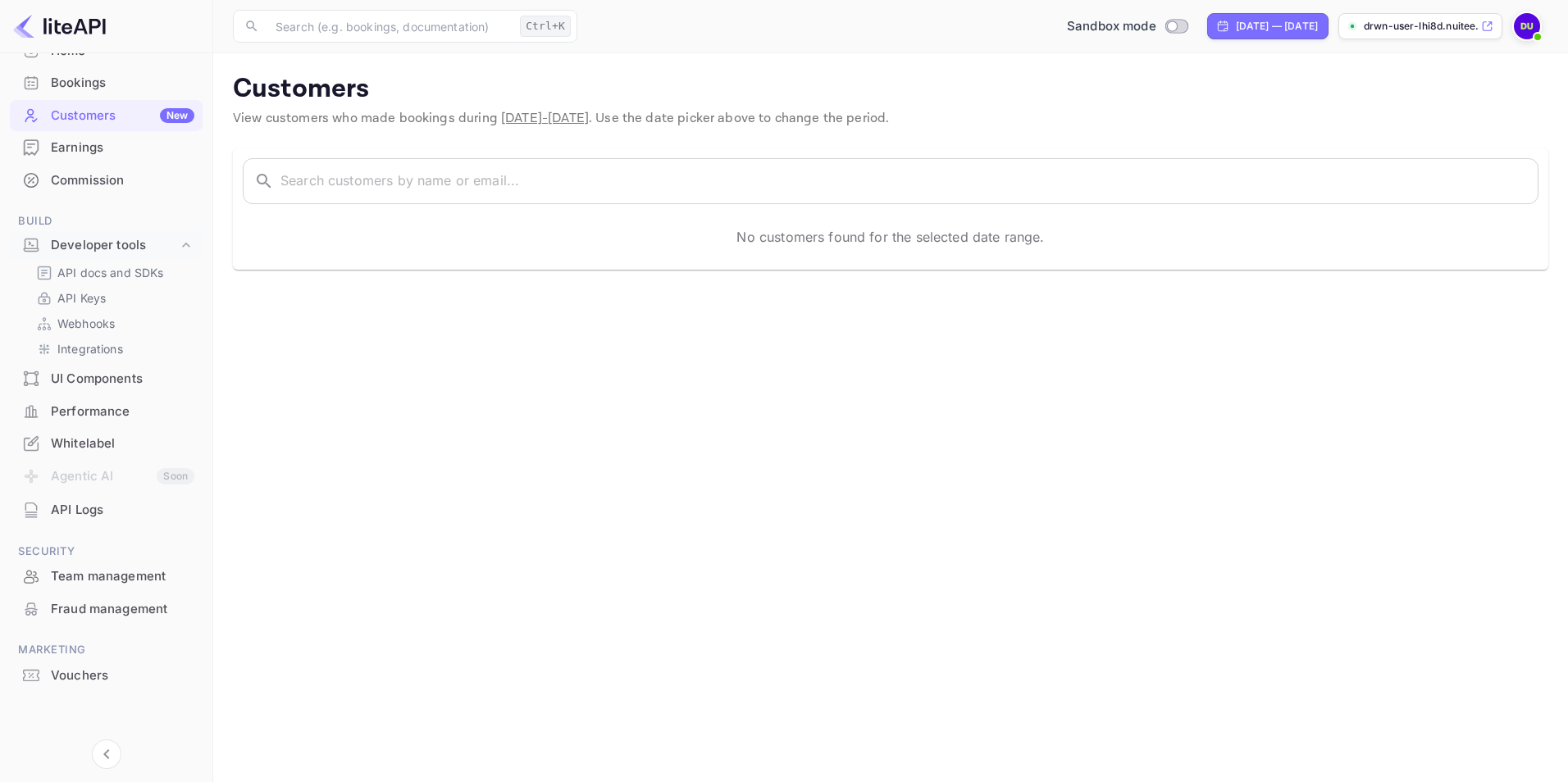
click at [110, 678] on div "Vouchers" at bounding box center [122, 676] width 144 height 19
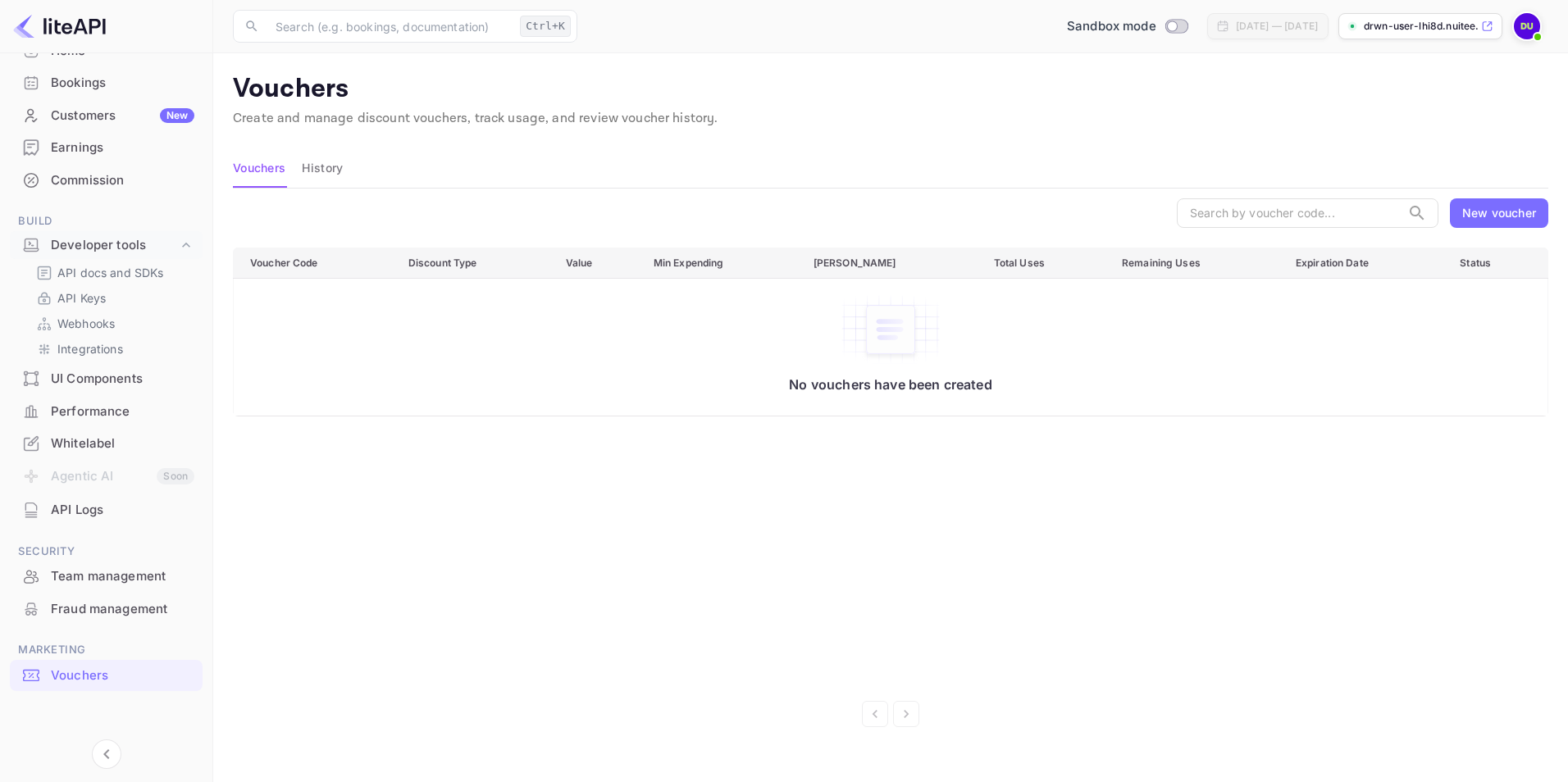
click at [81, 310] on div "API docs and SDKs API Keys Webhooks Integrations" at bounding box center [105, 311] width 192 height 100
click at [101, 374] on div "UI Components" at bounding box center [122, 379] width 144 height 19
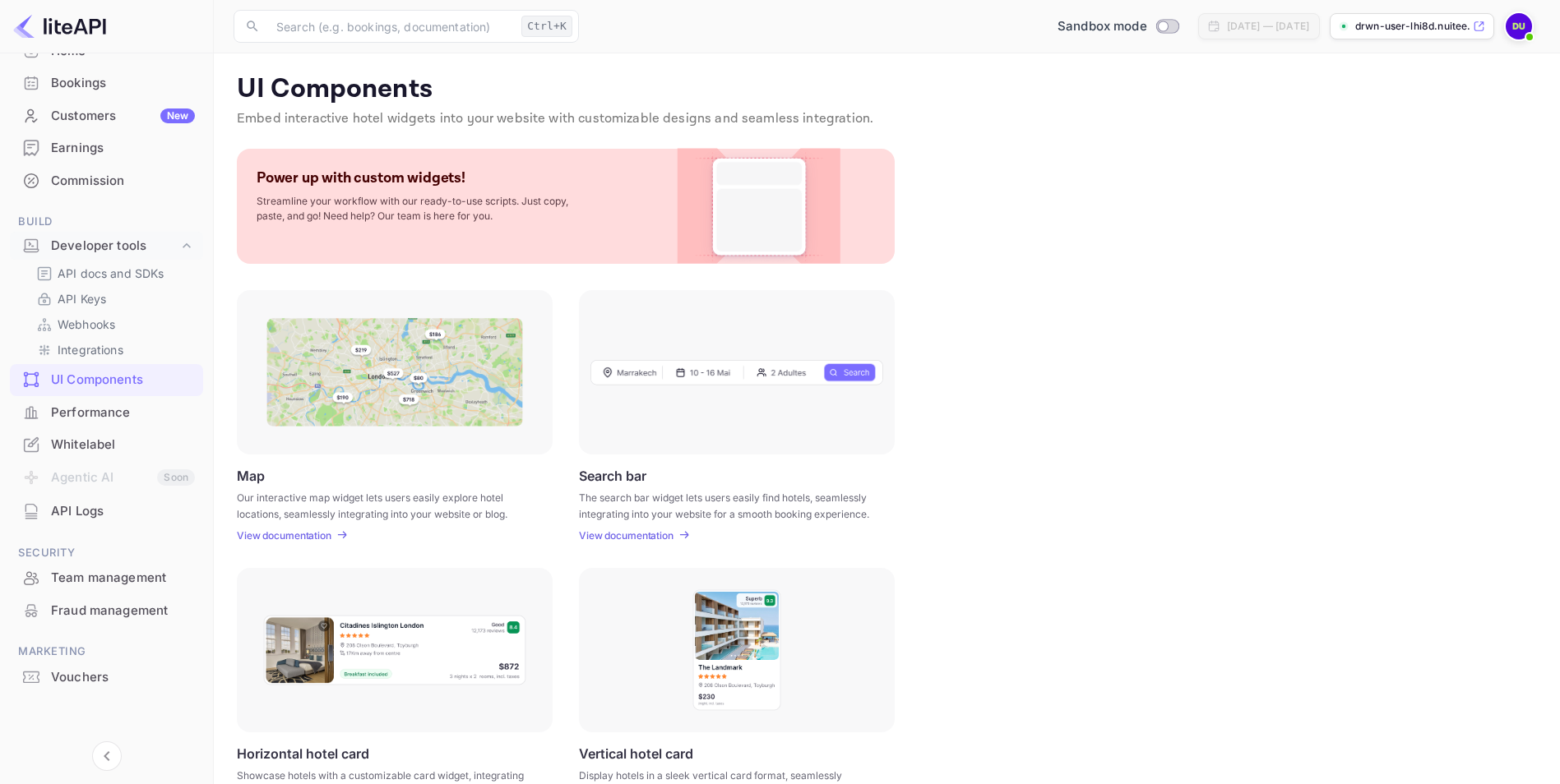
scroll to position [324, 0]
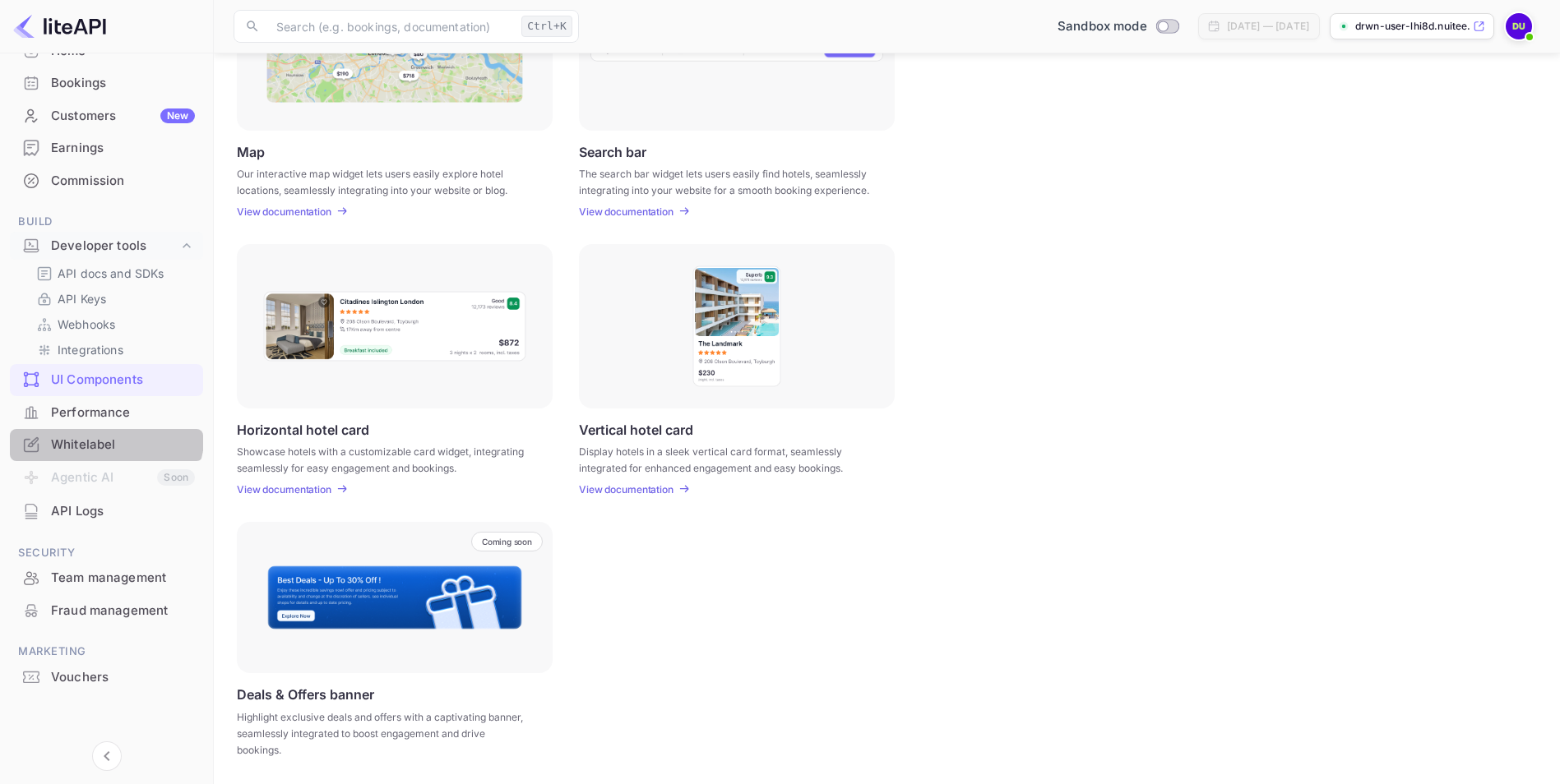
click at [101, 433] on div "Whitelabel" at bounding box center [106, 445] width 193 height 32
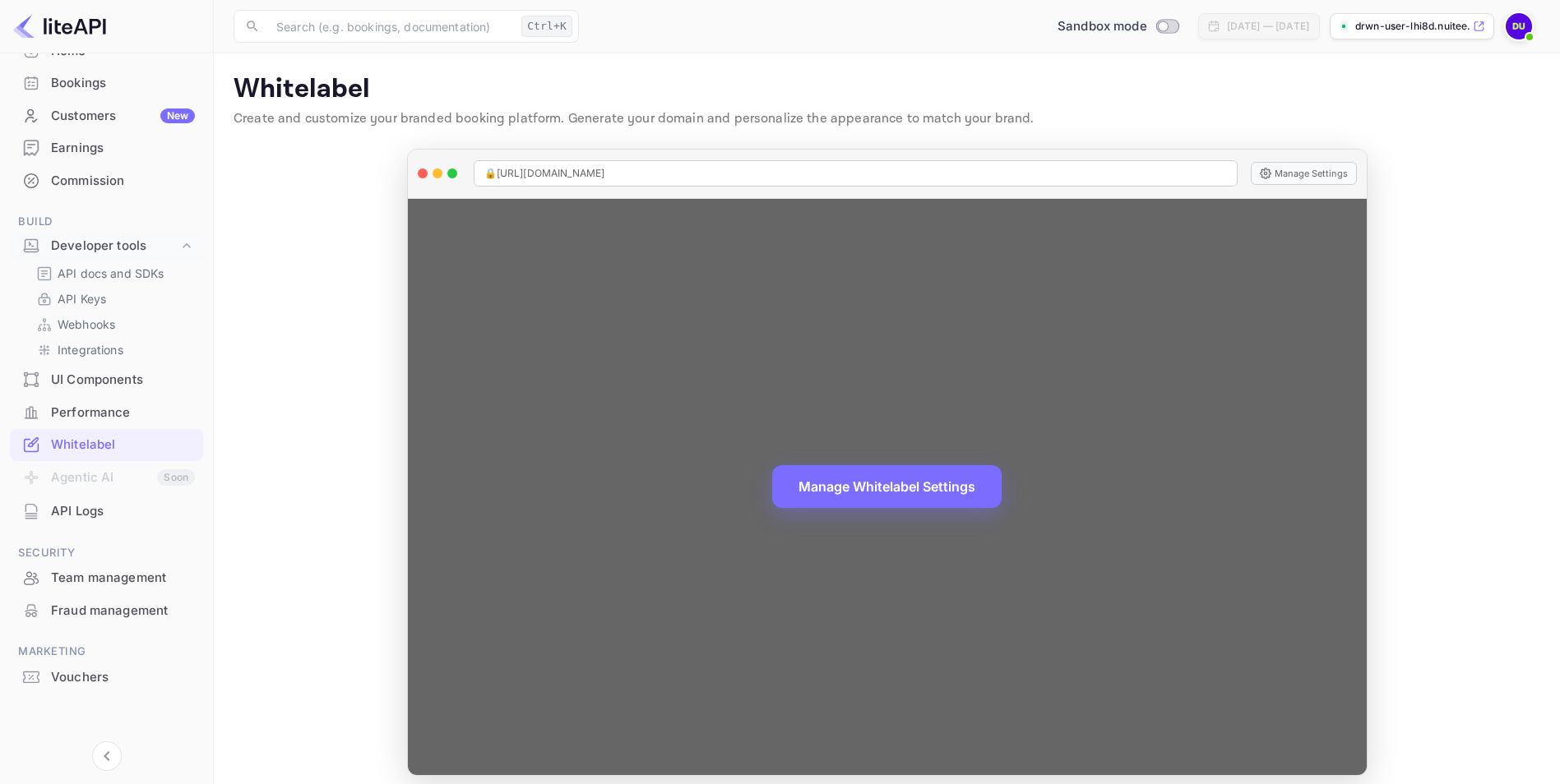
scroll to position [11, 0]
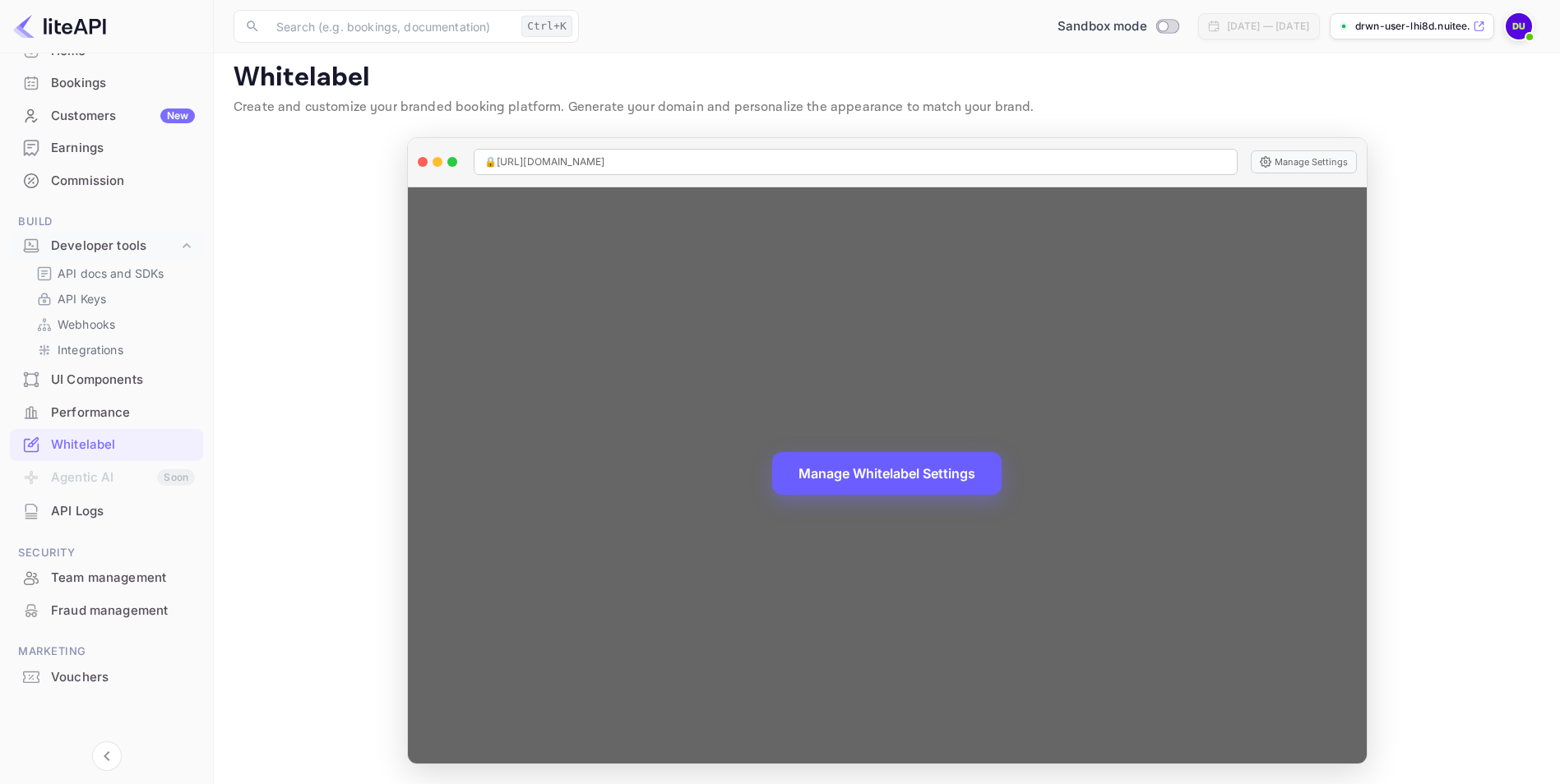
click at [919, 474] on button "Manage Whitelabel Settings" at bounding box center [886, 473] width 229 height 43
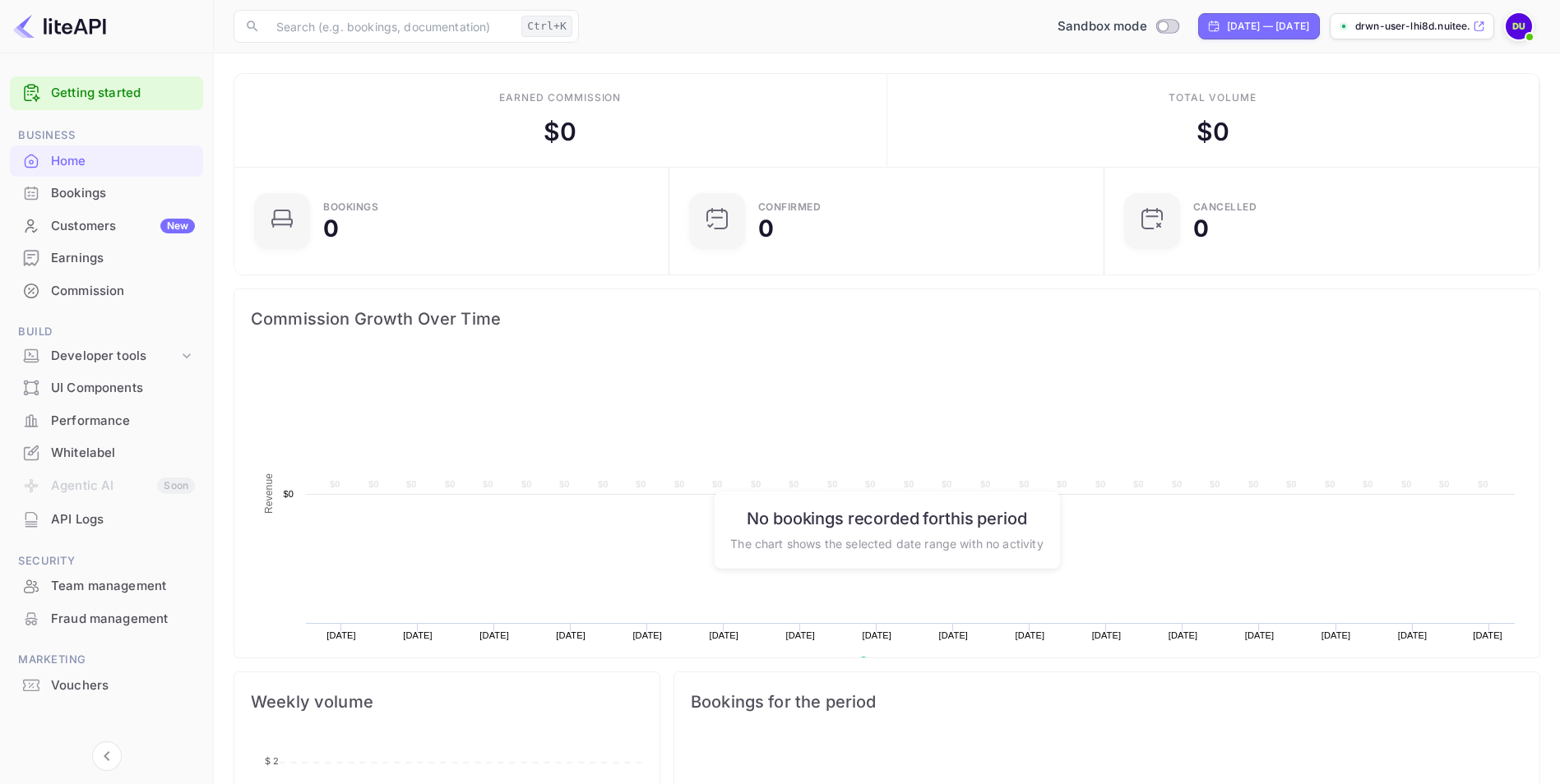
scroll to position [255, 413]
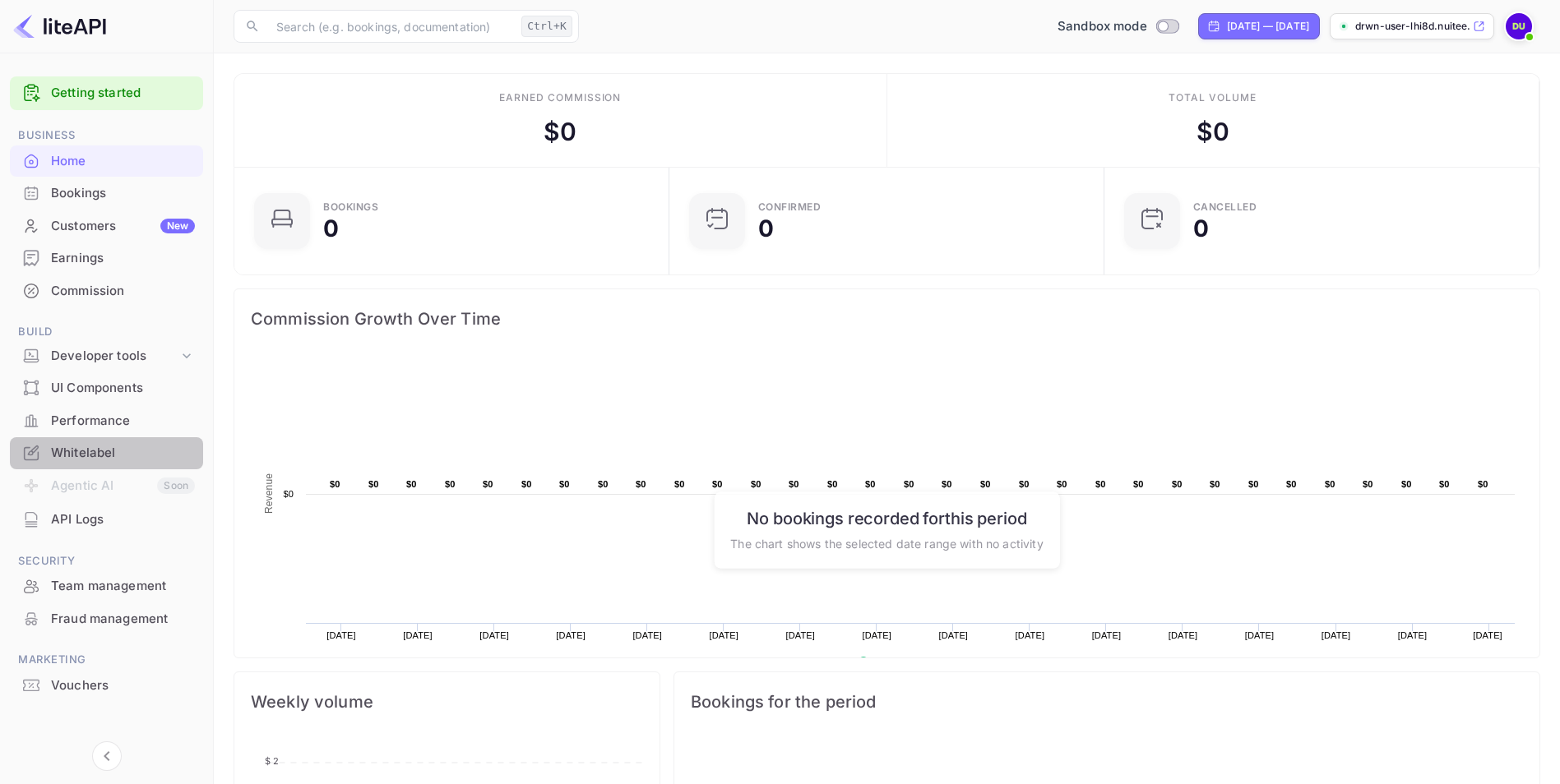
click at [114, 452] on div "Whitelabel" at bounding box center [122, 453] width 144 height 19
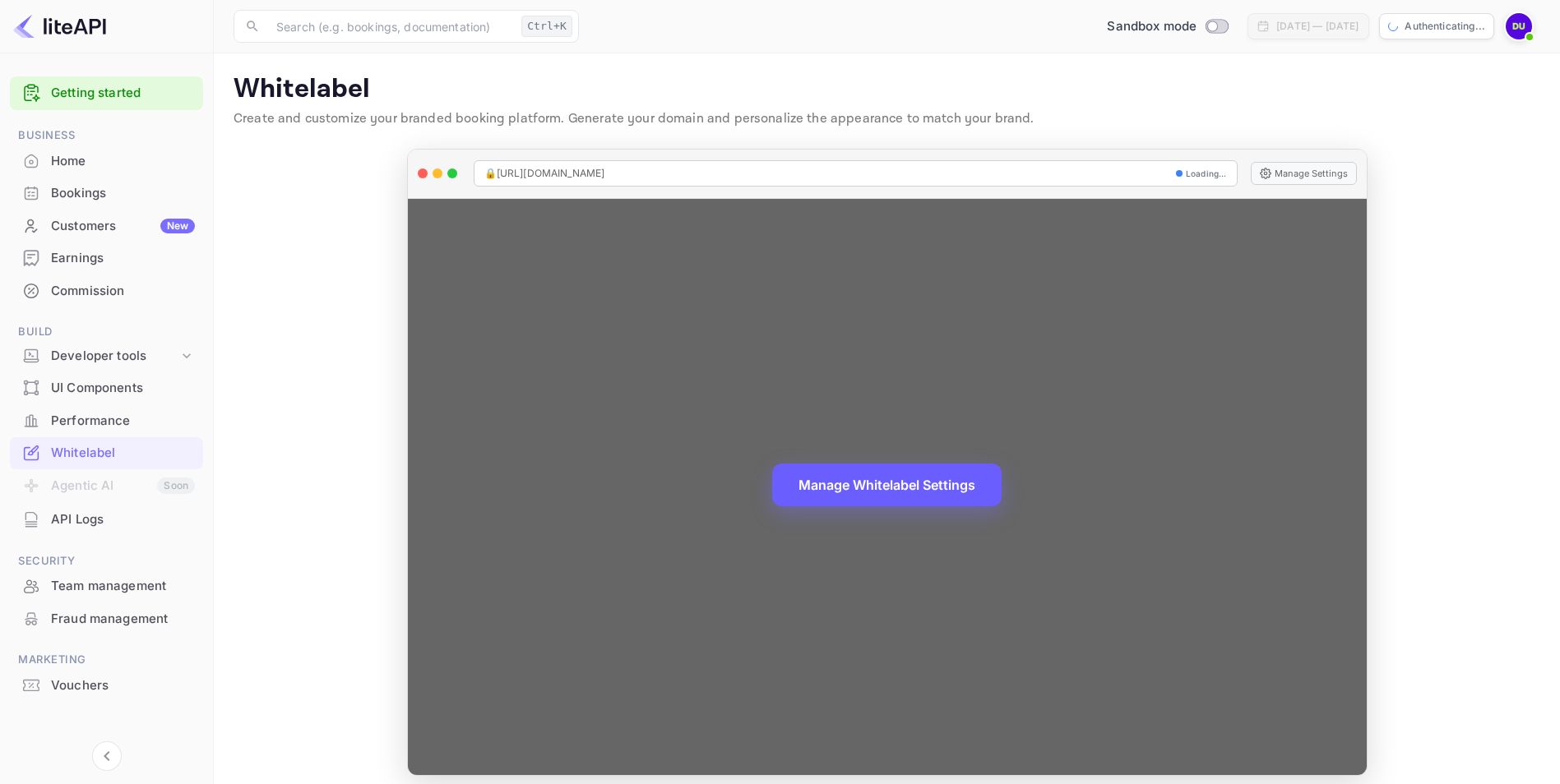
click at [859, 478] on button "Manage Whitelabel Settings" at bounding box center [886, 484] width 229 height 43
